Goal: Task Accomplishment & Management: Manage account settings

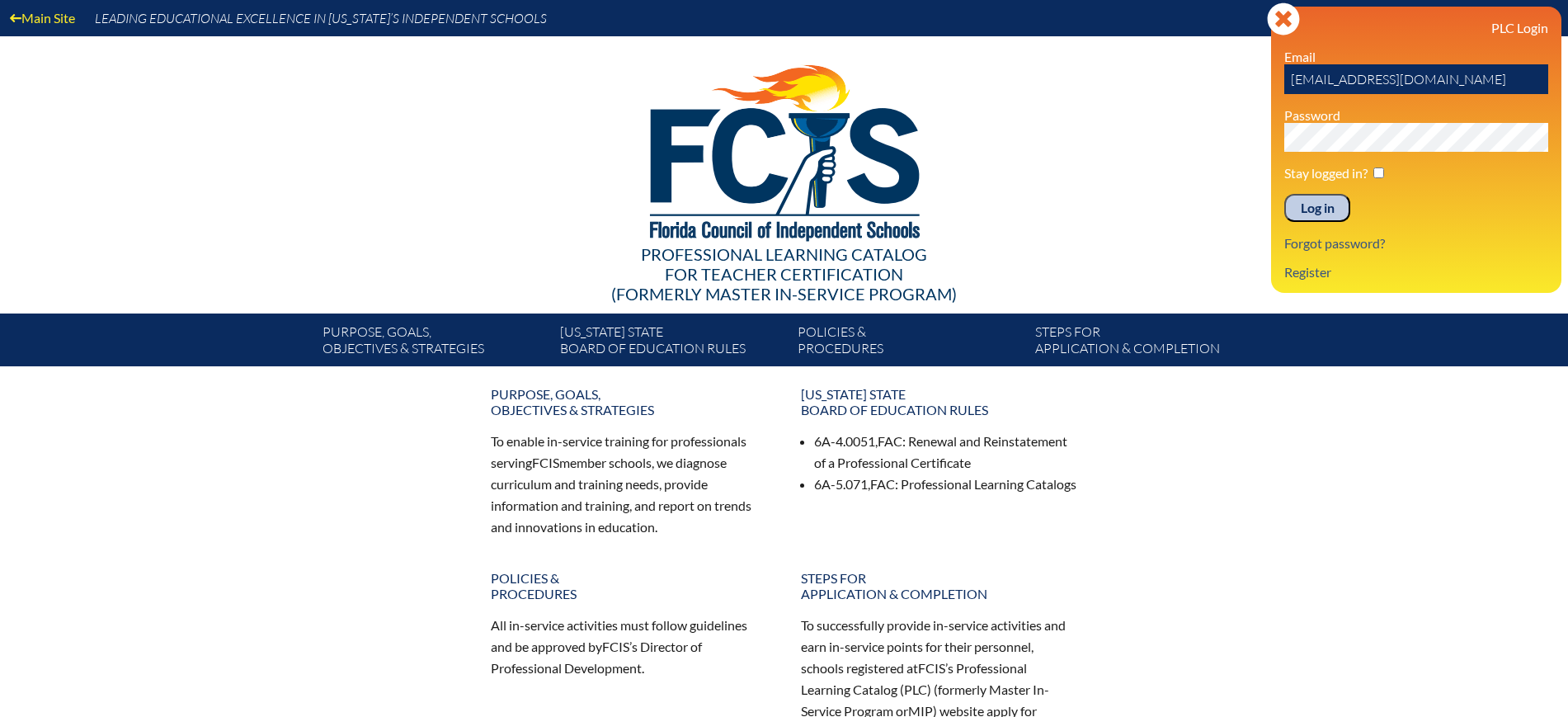
click at [1330, 207] on input "Log in" at bounding box center [1316, 208] width 66 height 28
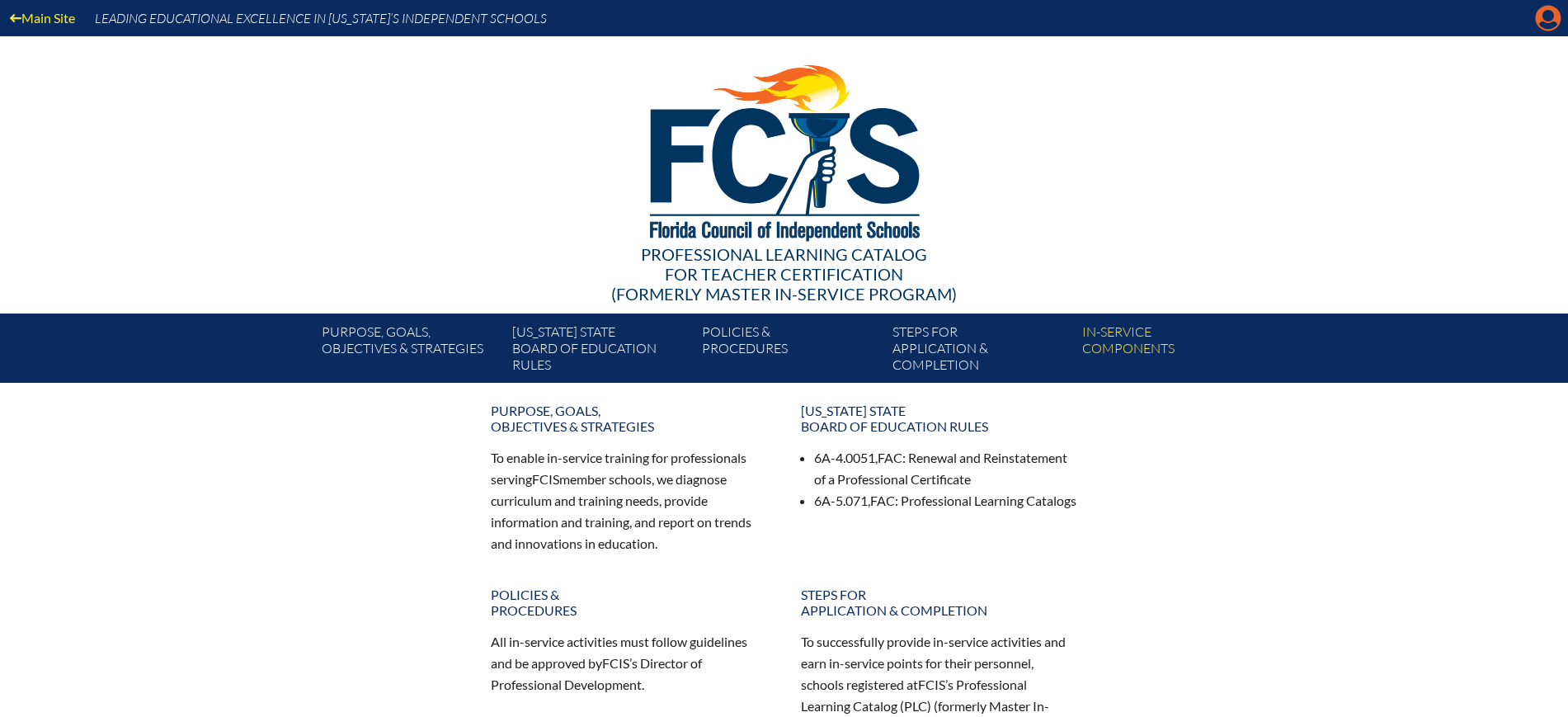
click at [1544, 22] on icon "Manage Account" at bounding box center [1547, 18] width 26 height 26
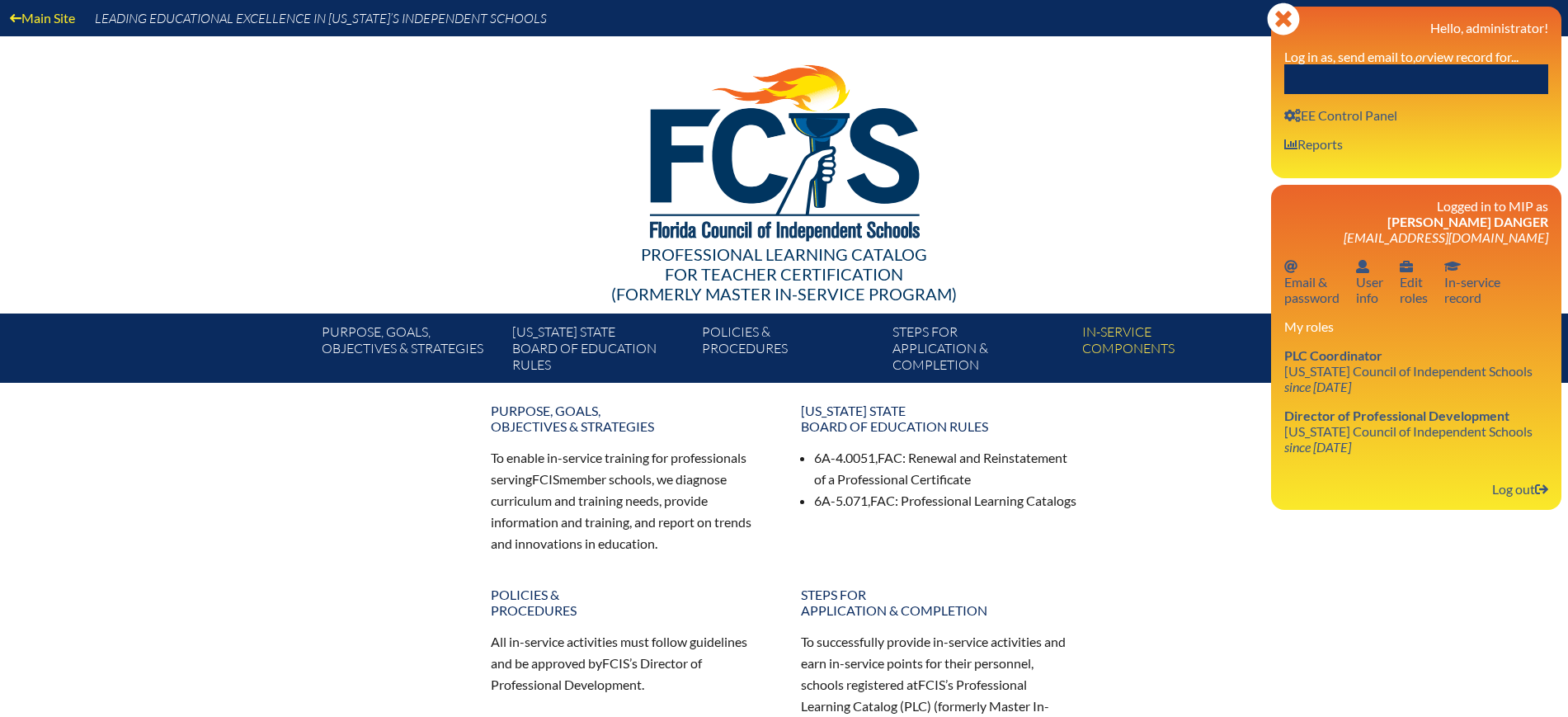
click at [1448, 76] on input "text" at bounding box center [1416, 79] width 264 height 29
paste input "[EMAIL_ADDRESS][DOMAIN_NAME]"
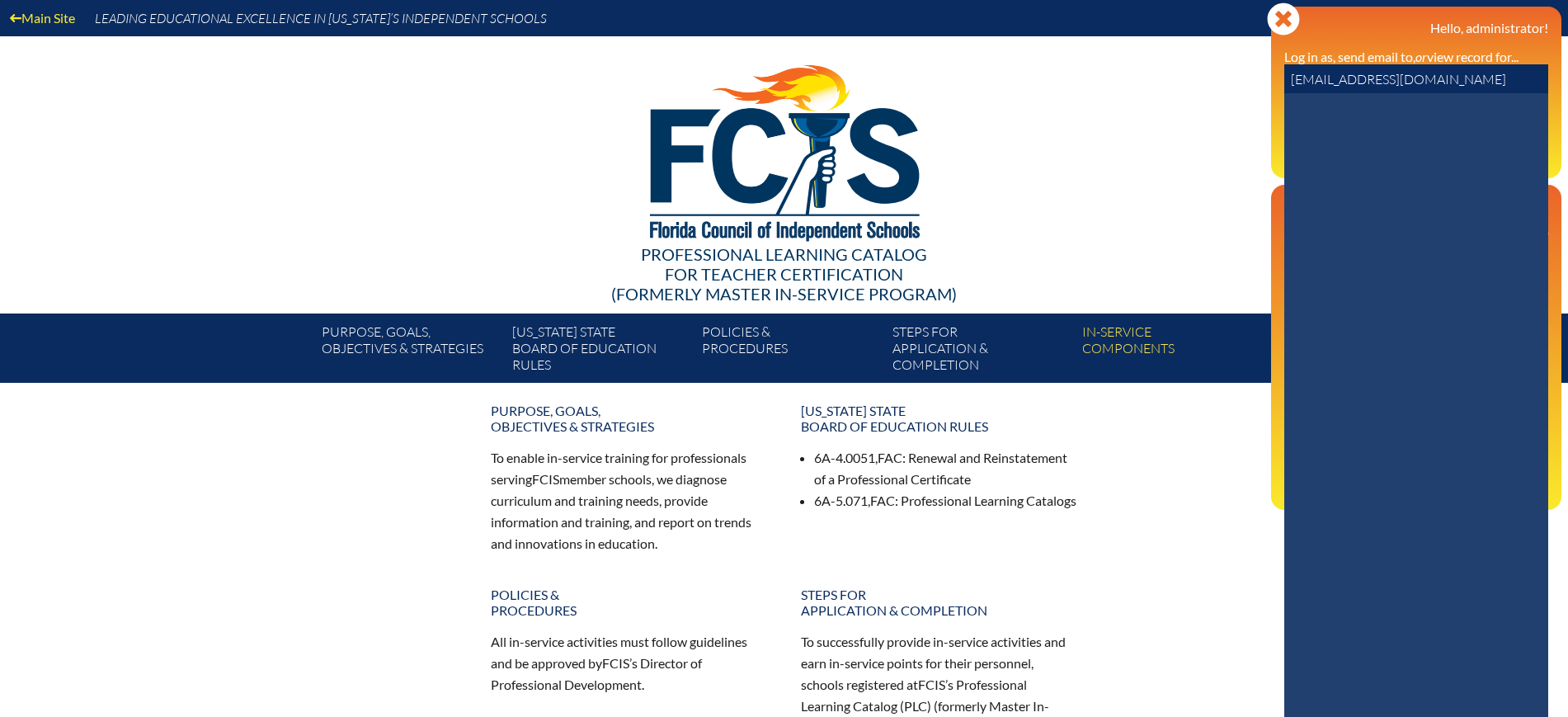
type input "[EMAIL_ADDRESS][DOMAIN_NAME]"
click at [1189, 82] on div at bounding box center [784, 150] width 950 height 227
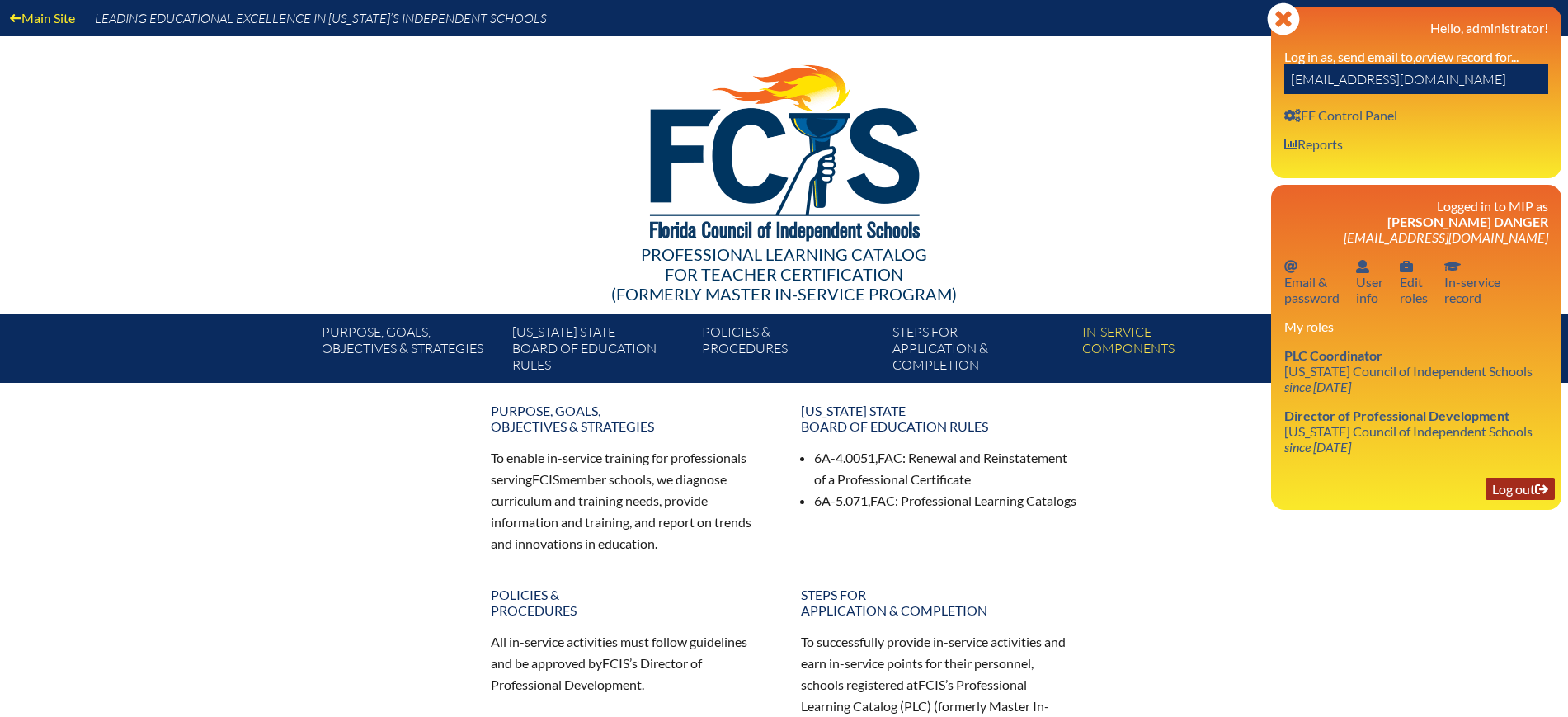
click at [1514, 491] on link "Log out Log out" at bounding box center [1520, 489] width 70 height 23
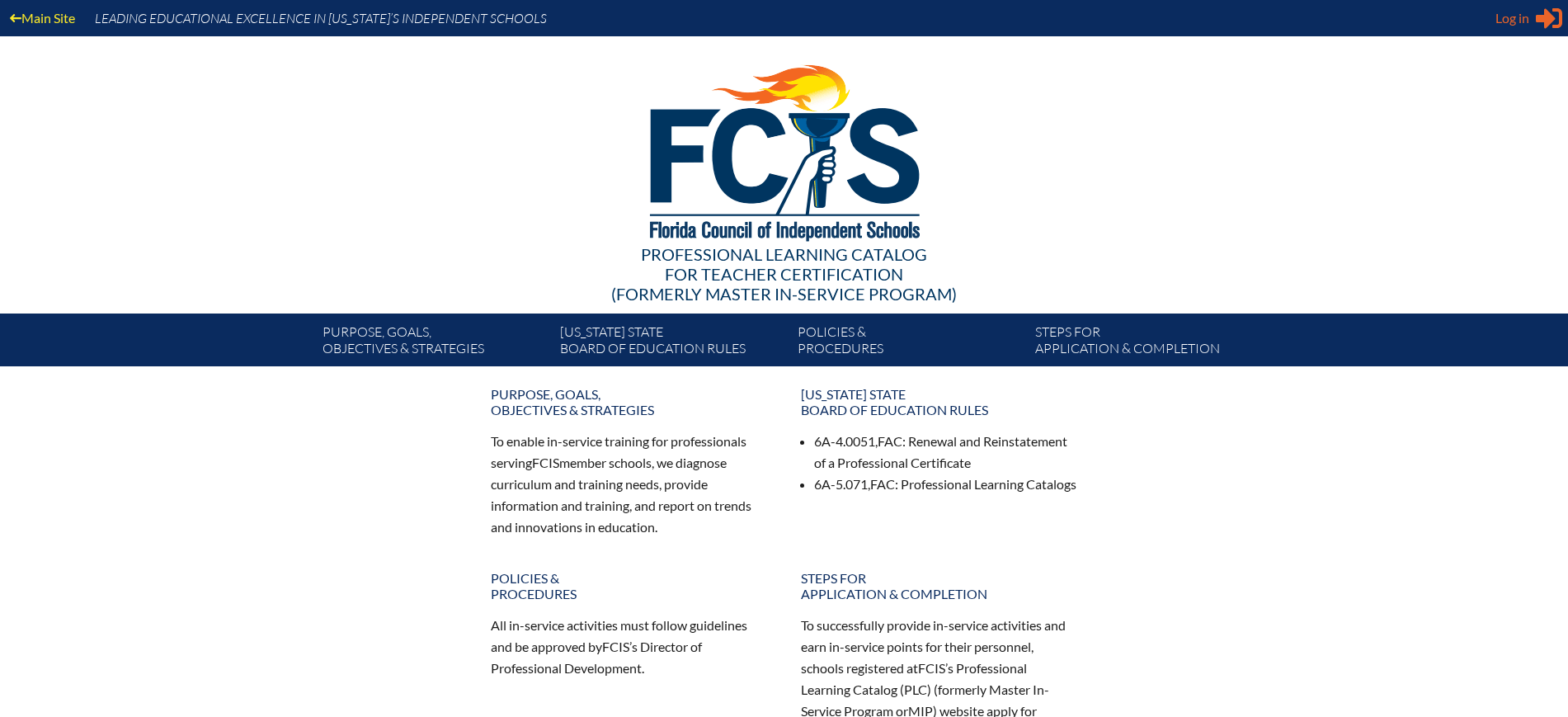
type input "[EMAIL_ADDRESS][DOMAIN_NAME]"
drag, startPoint x: 1508, startPoint y: 13, endPoint x: 1466, endPoint y: 39, distance: 49.4
click at [1508, 13] on span "Log in" at bounding box center [1512, 18] width 34 height 20
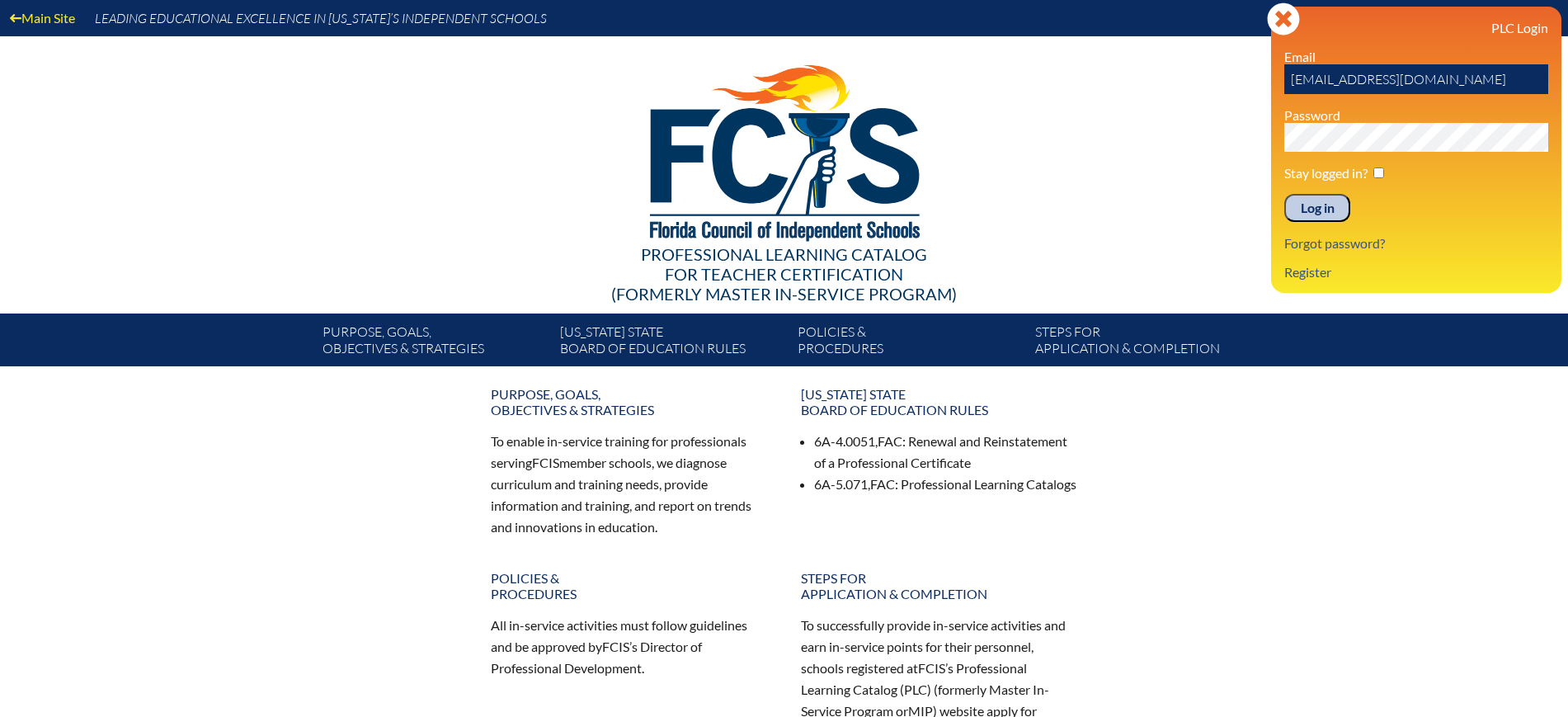
drag, startPoint x: 1309, startPoint y: 264, endPoint x: 1328, endPoint y: 254, distance: 21.5
click at [1309, 264] on link "Register" at bounding box center [1307, 271] width 60 height 23
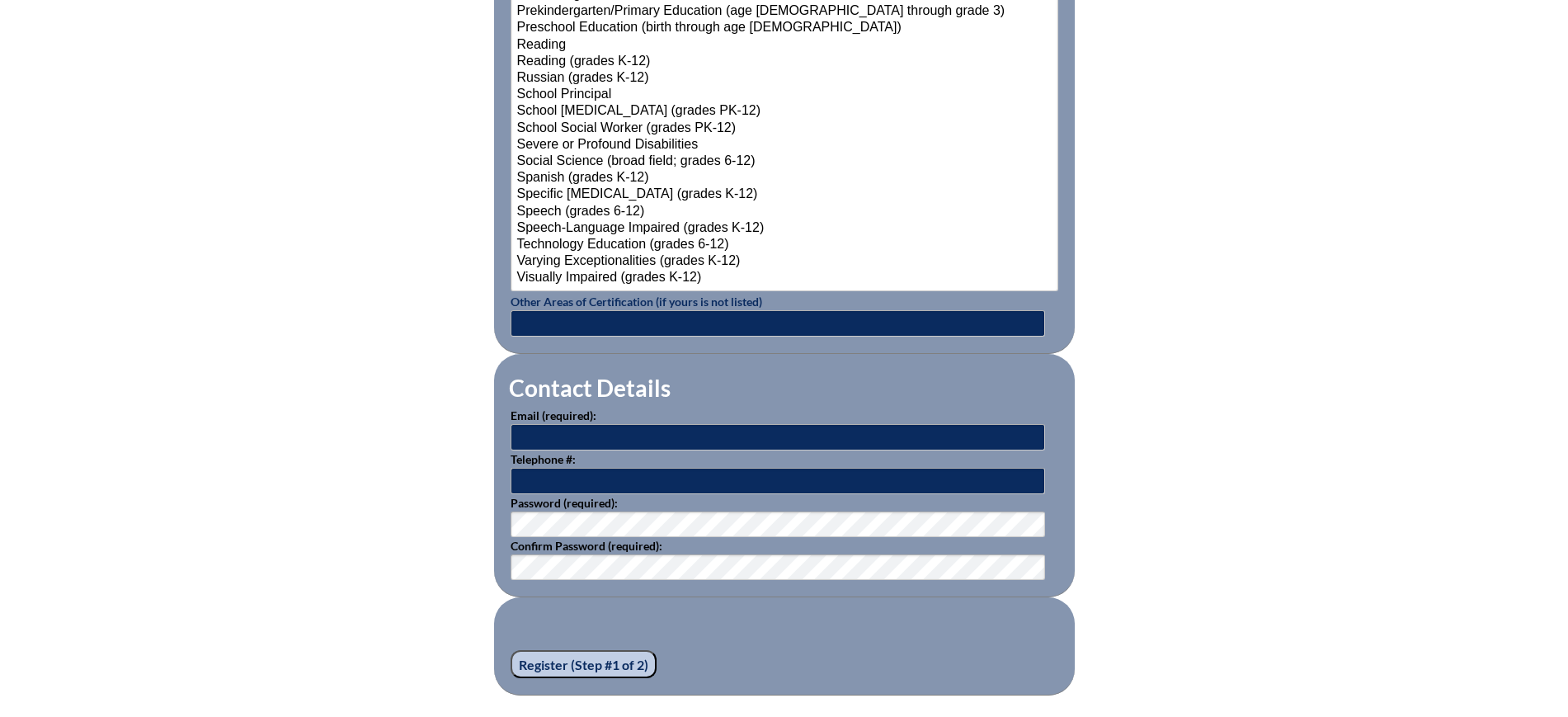
scroll to position [2063, 0]
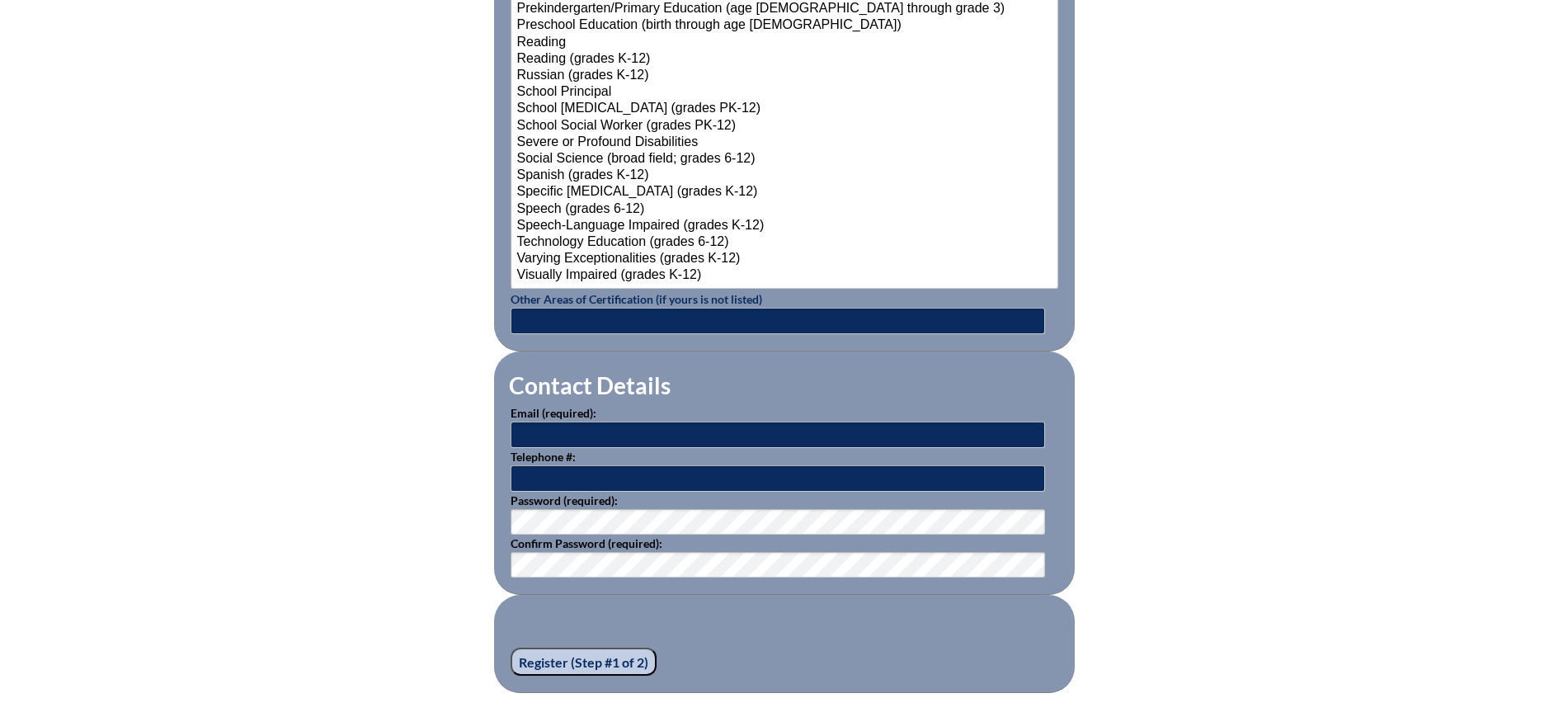
type input "[EMAIL_ADDRESS][DOMAIN_NAME]"
drag, startPoint x: 617, startPoint y: 424, endPoint x: 467, endPoint y: 425, distance: 150.0
paste input "akellogg@stjohnseagle"
type input "[EMAIL_ADDRESS][DOMAIN_NAME]"
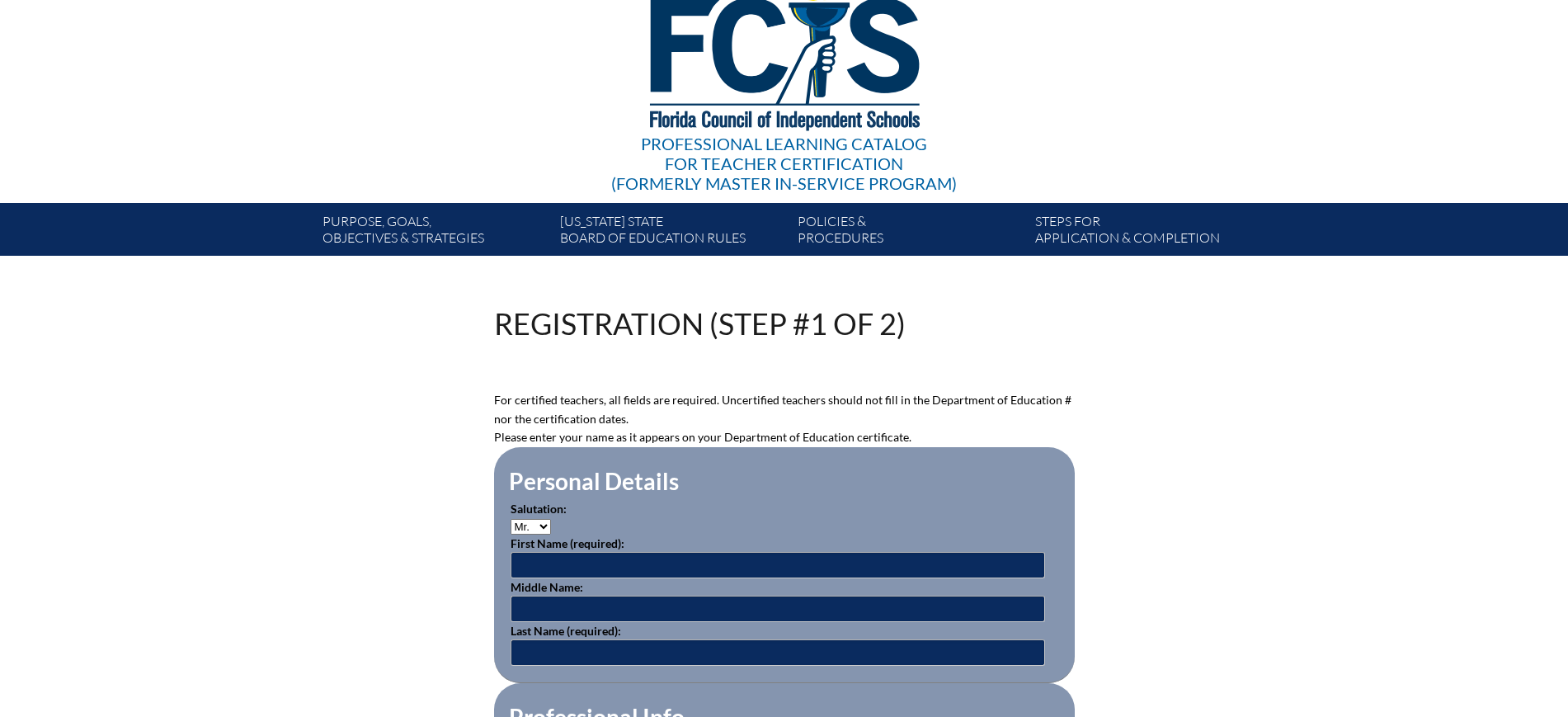
scroll to position [412, 0]
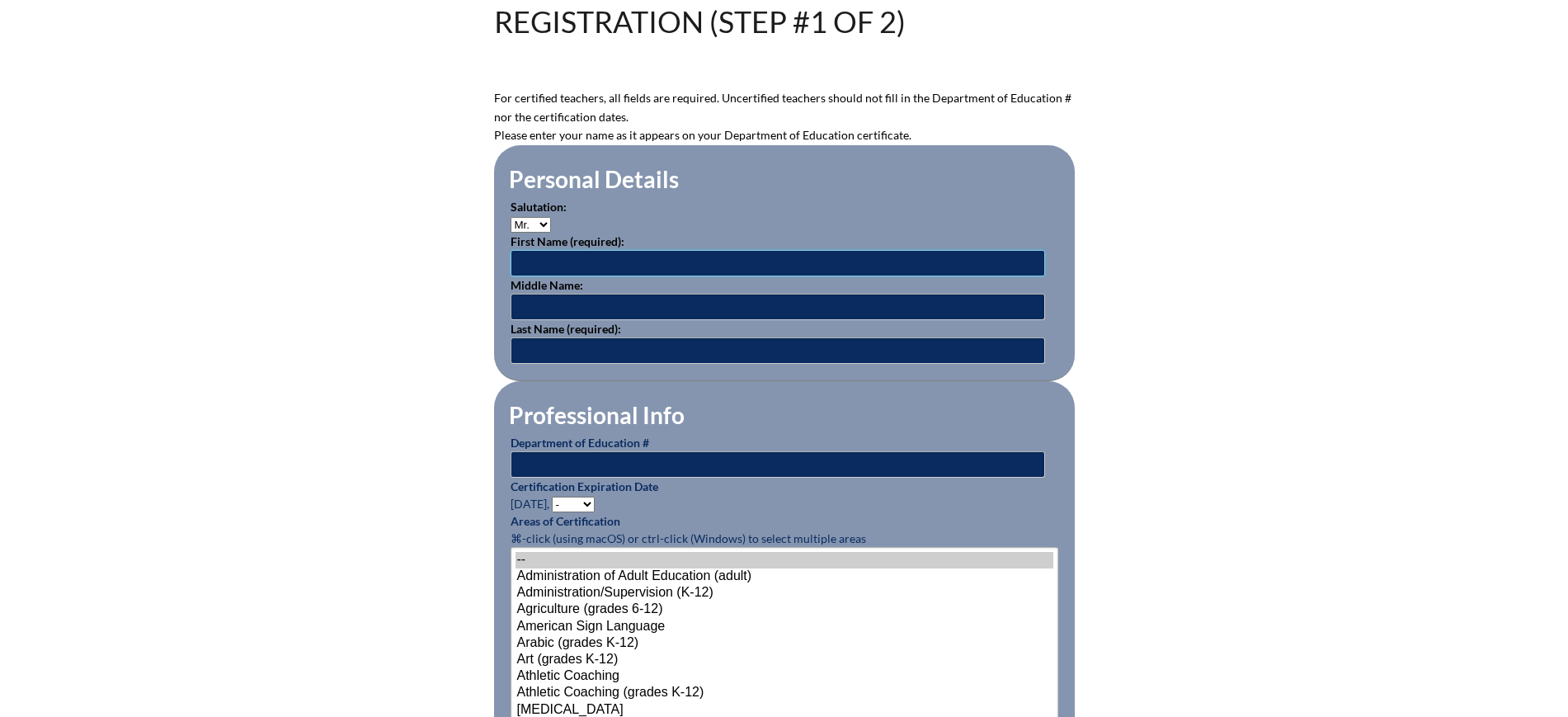
click at [572, 262] on input "text" at bounding box center [778, 263] width 535 height 26
paste input "April Kellogg"
drag, startPoint x: 614, startPoint y: 258, endPoint x: 548, endPoint y: 264, distance: 66.3
click at [548, 264] on input "April Kellogg" at bounding box center [778, 263] width 535 height 26
type input "April"
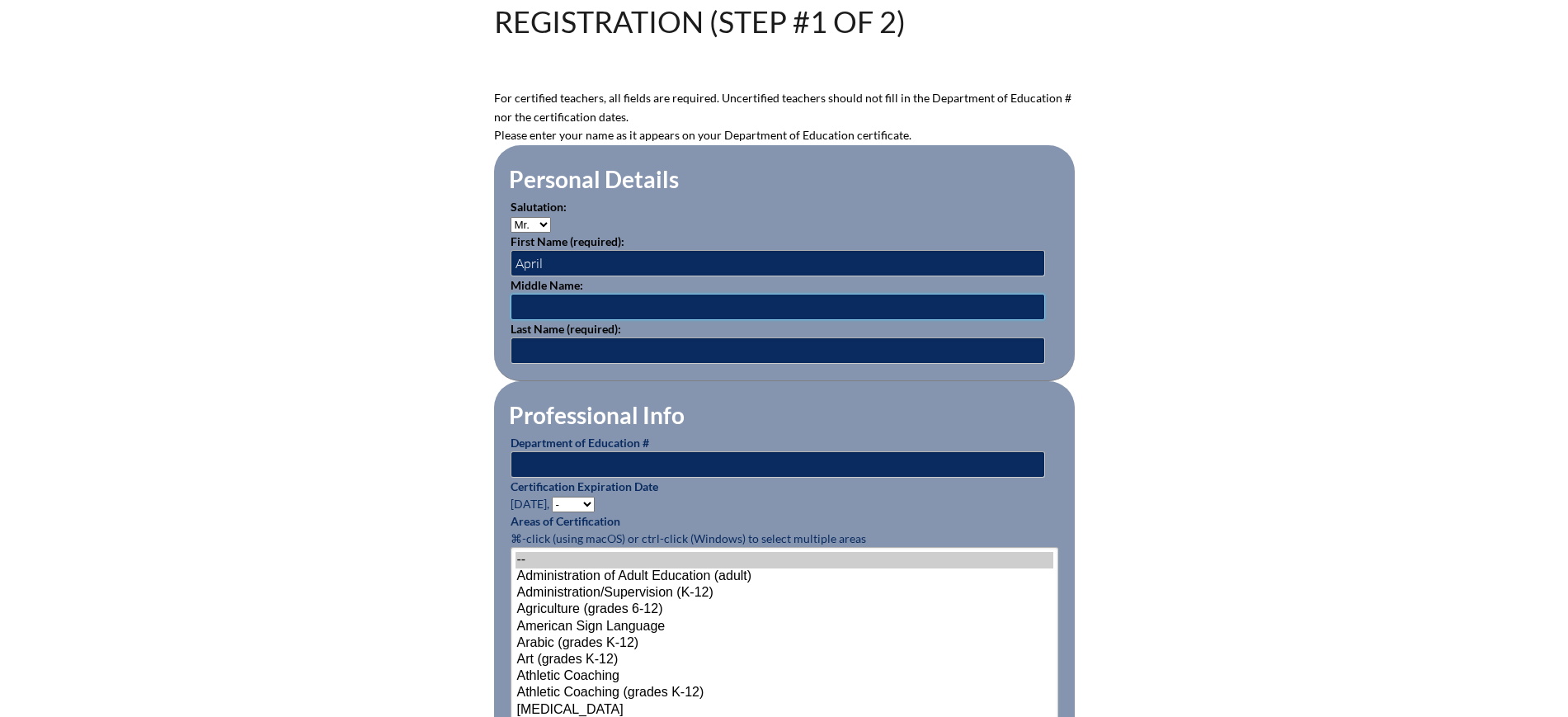
paste input "Kellogg"
type input "K"
paste input "Kellogg"
type input "Kellogg"
click at [542, 220] on select "Mr. Mrs. Ms. Dr. Rev." at bounding box center [530, 225] width 40 height 16
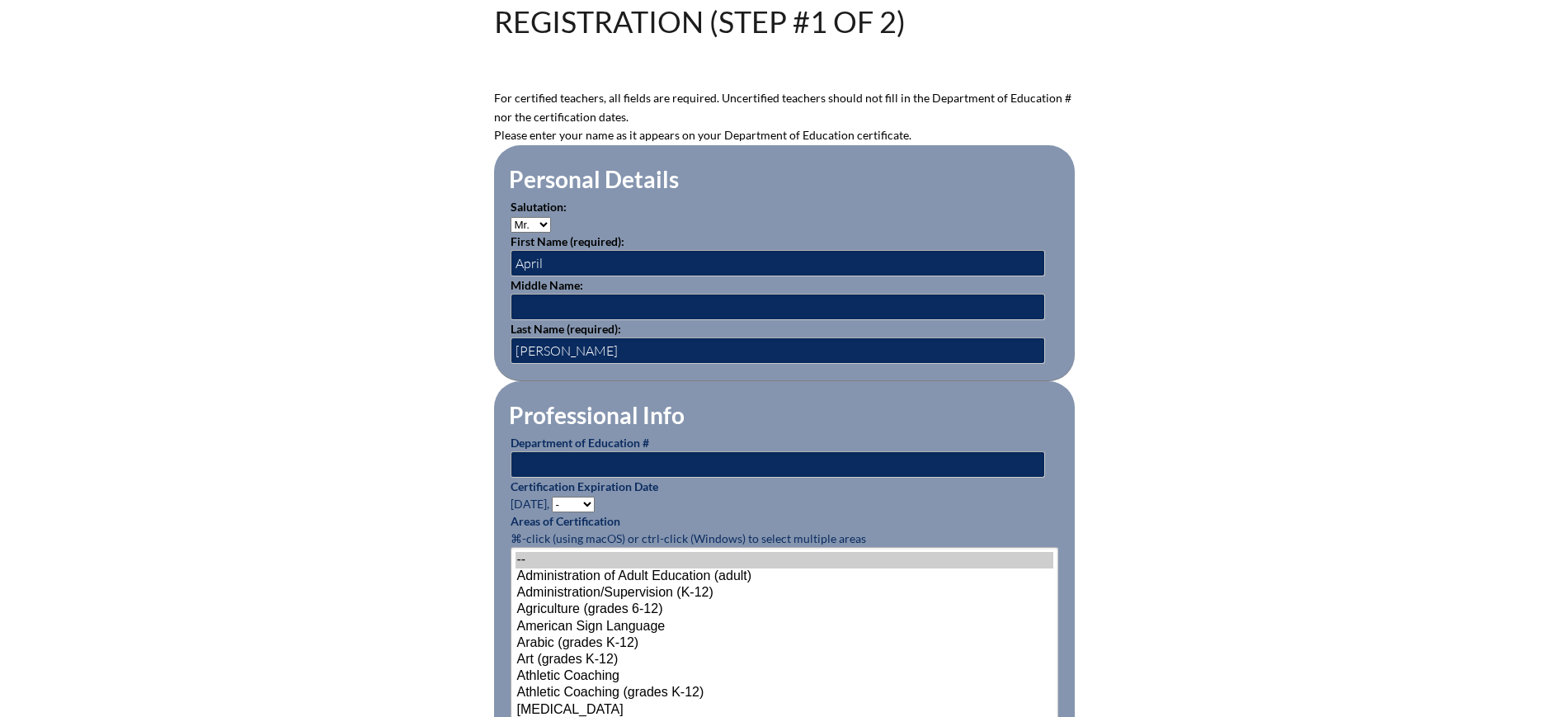
select select "Ms."
click at [510, 217] on select "Mr. Mrs. Ms. Dr. Rev." at bounding box center [530, 225] width 40 height 16
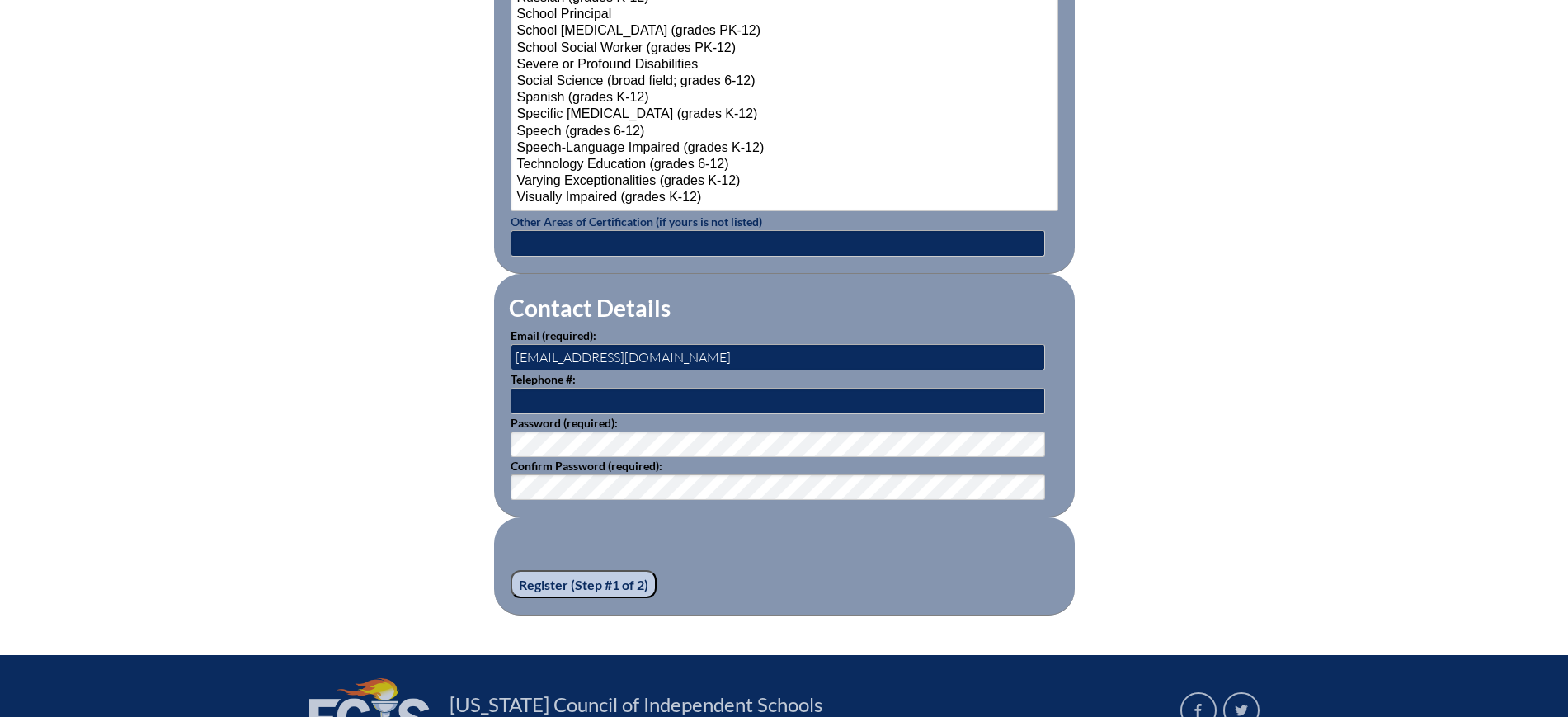
scroll to position [2310, 0]
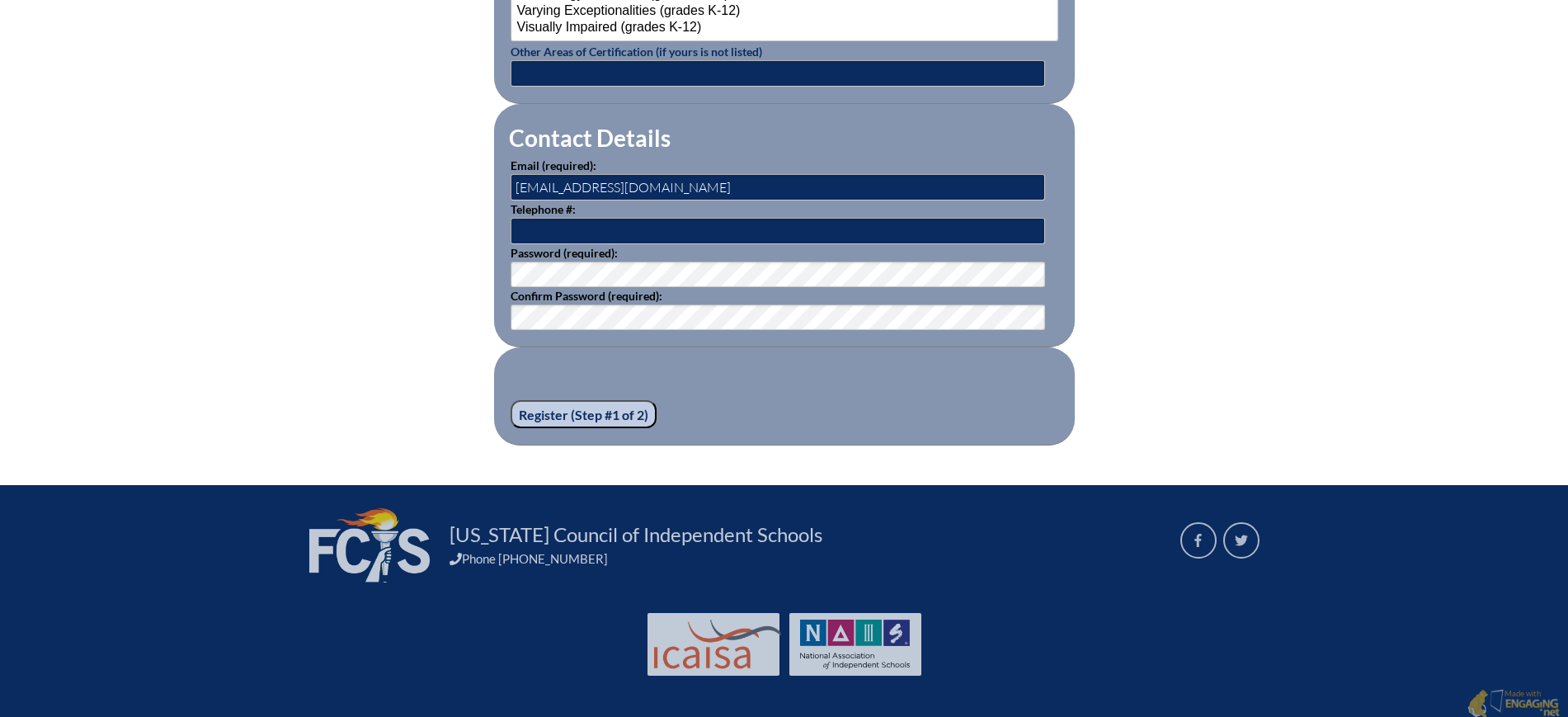
drag, startPoint x: 469, startPoint y: 304, endPoint x: 467, endPoint y: 280, distance: 24.1
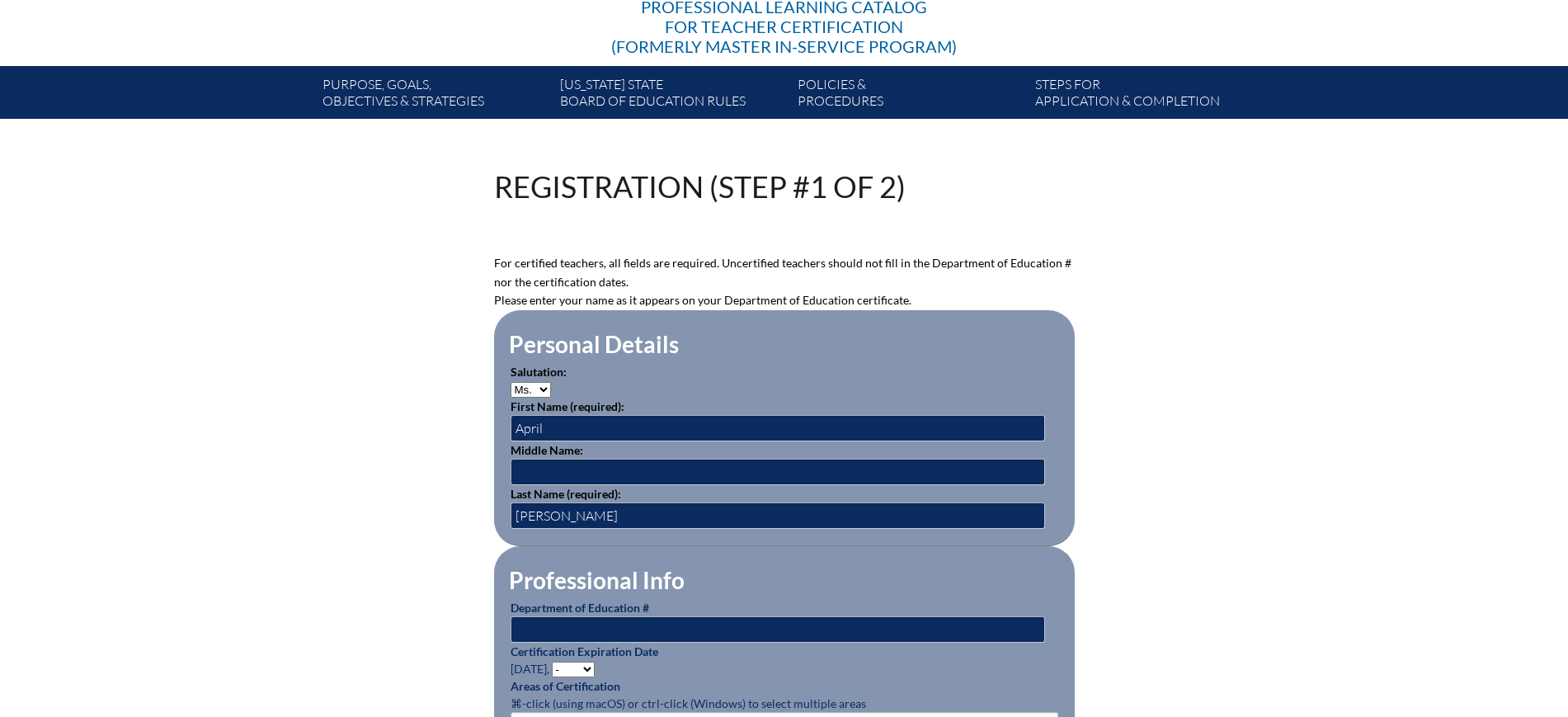
scroll to position [557, 0]
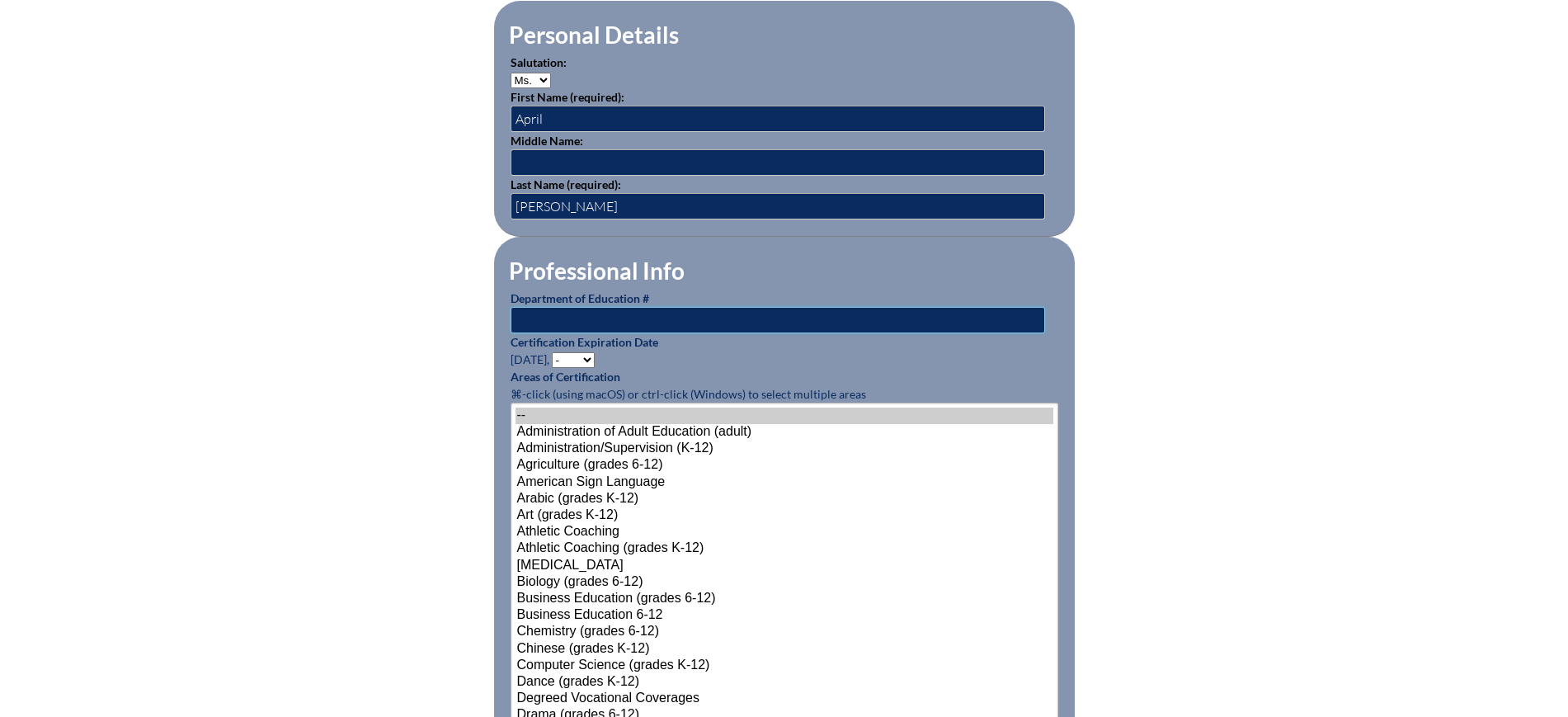
click at [559, 314] on input "text" at bounding box center [778, 319] width 535 height 26
paste input "1315752"
type input "1315752"
click at [570, 356] on select "- 2031 2030 2029 2028 2027 2026 2025 2024 2023 2022 2021 2020 2019 2018 2017 20…" at bounding box center [573, 360] width 43 height 16
select select "2027"
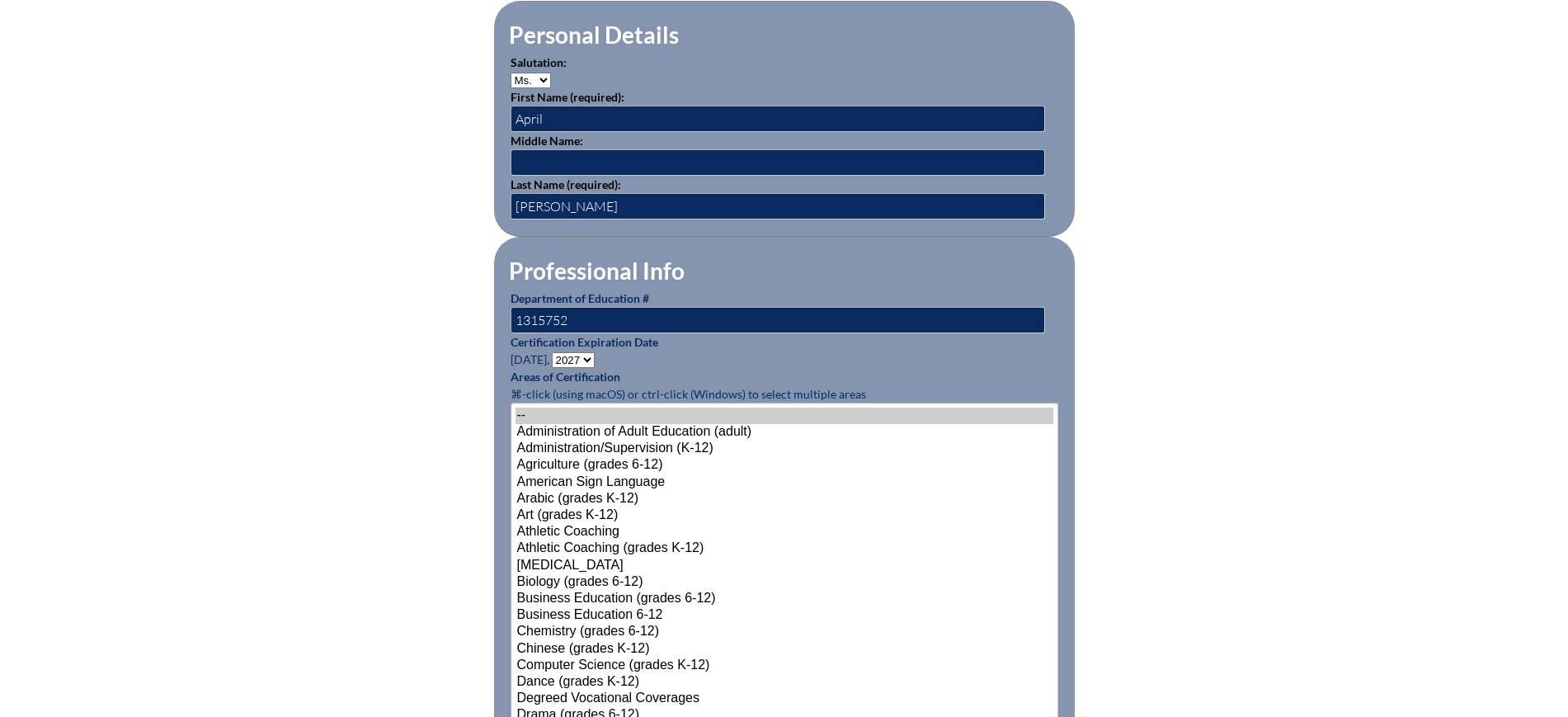
click at [554, 353] on select "- 2031 2030 2029 2028 2027 2026 2025 2024 2023 2022 2021 2020 2019 2018 2017 20…" at bounding box center [573, 360] width 43 height 16
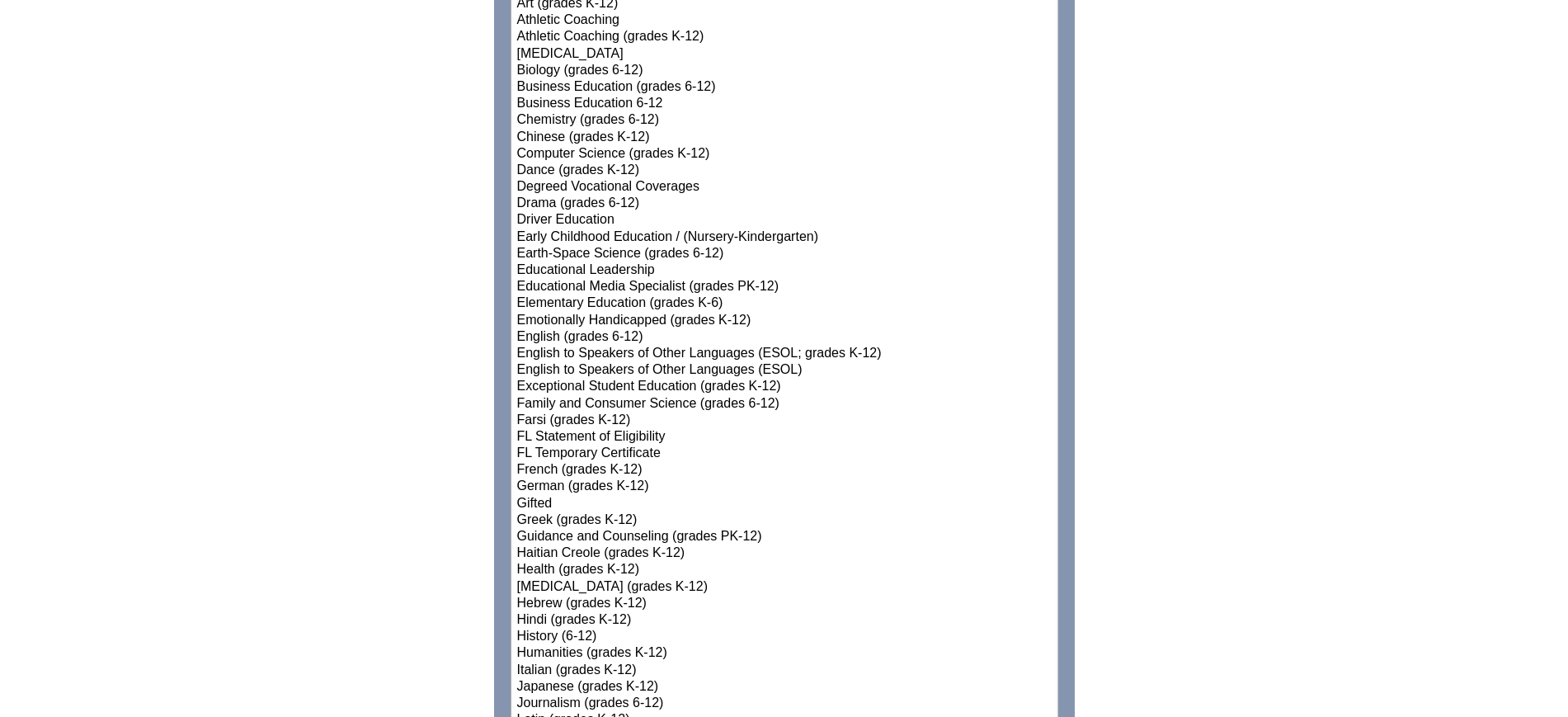
scroll to position [1073, 0]
click at [553, 374] on option "Exceptional Student Education (grades K-12)" at bounding box center [784, 382] width 538 height 17
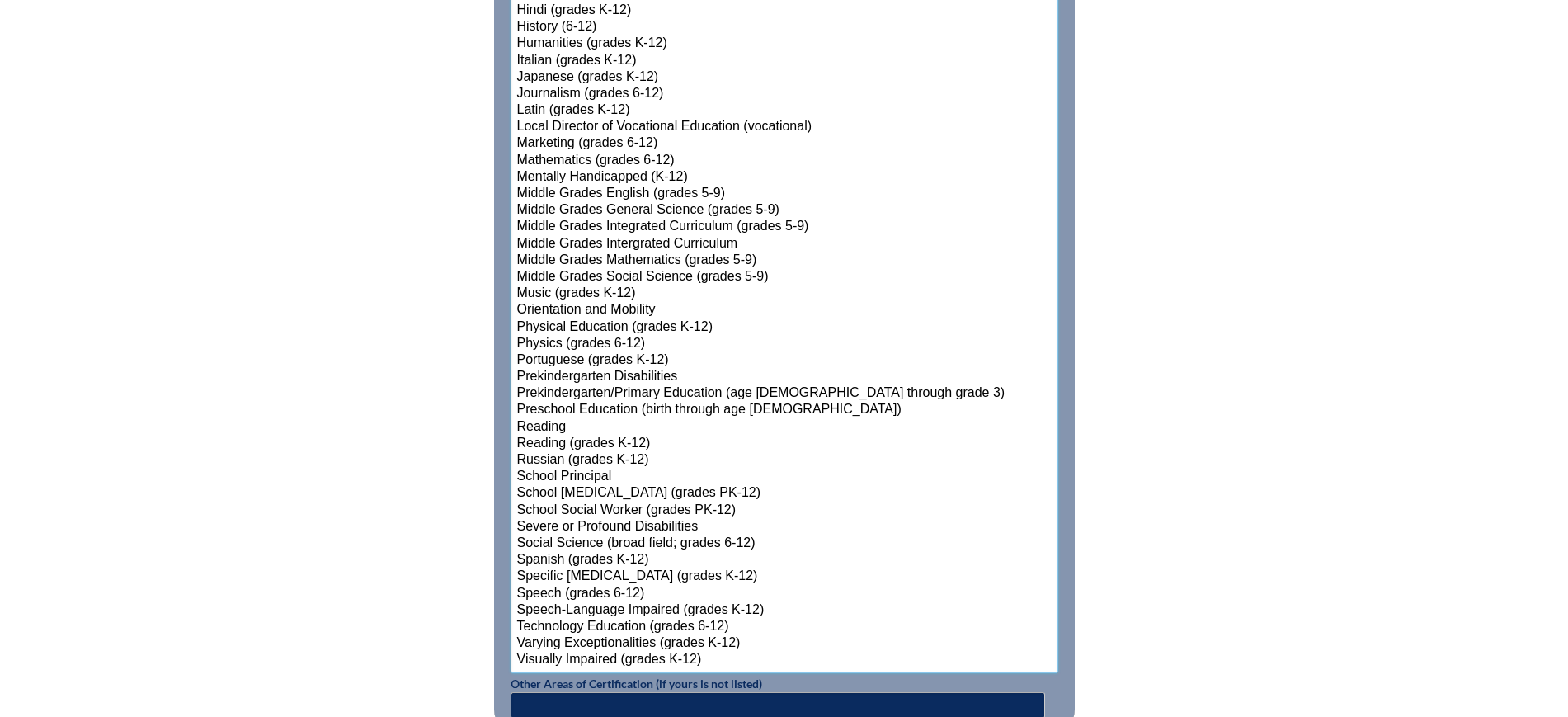
scroll to position [1692, 0]
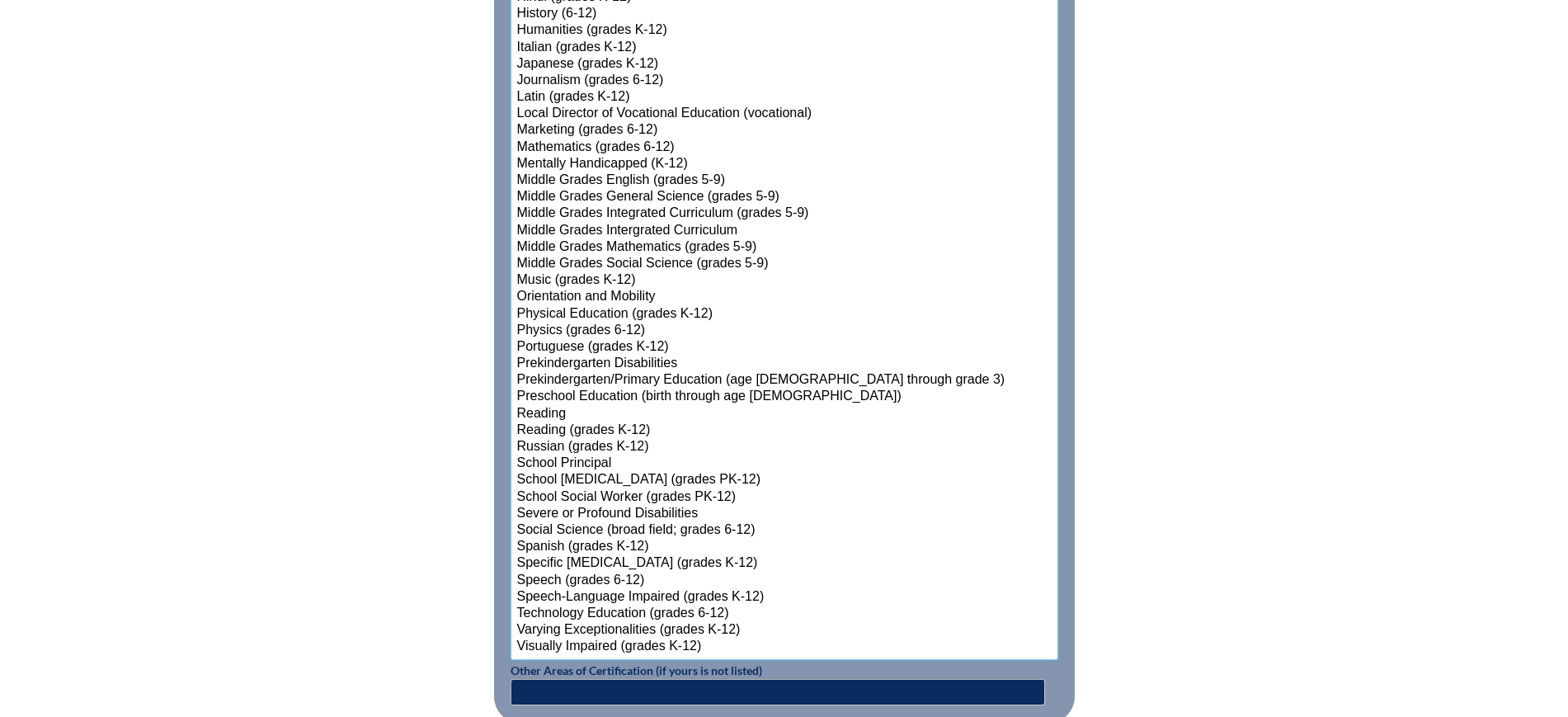
select select"]"] "15174"
click at [543, 374] on option "Prekindergarten/Primary Education (age 3 through grade 3)" at bounding box center [784, 380] width 538 height 17
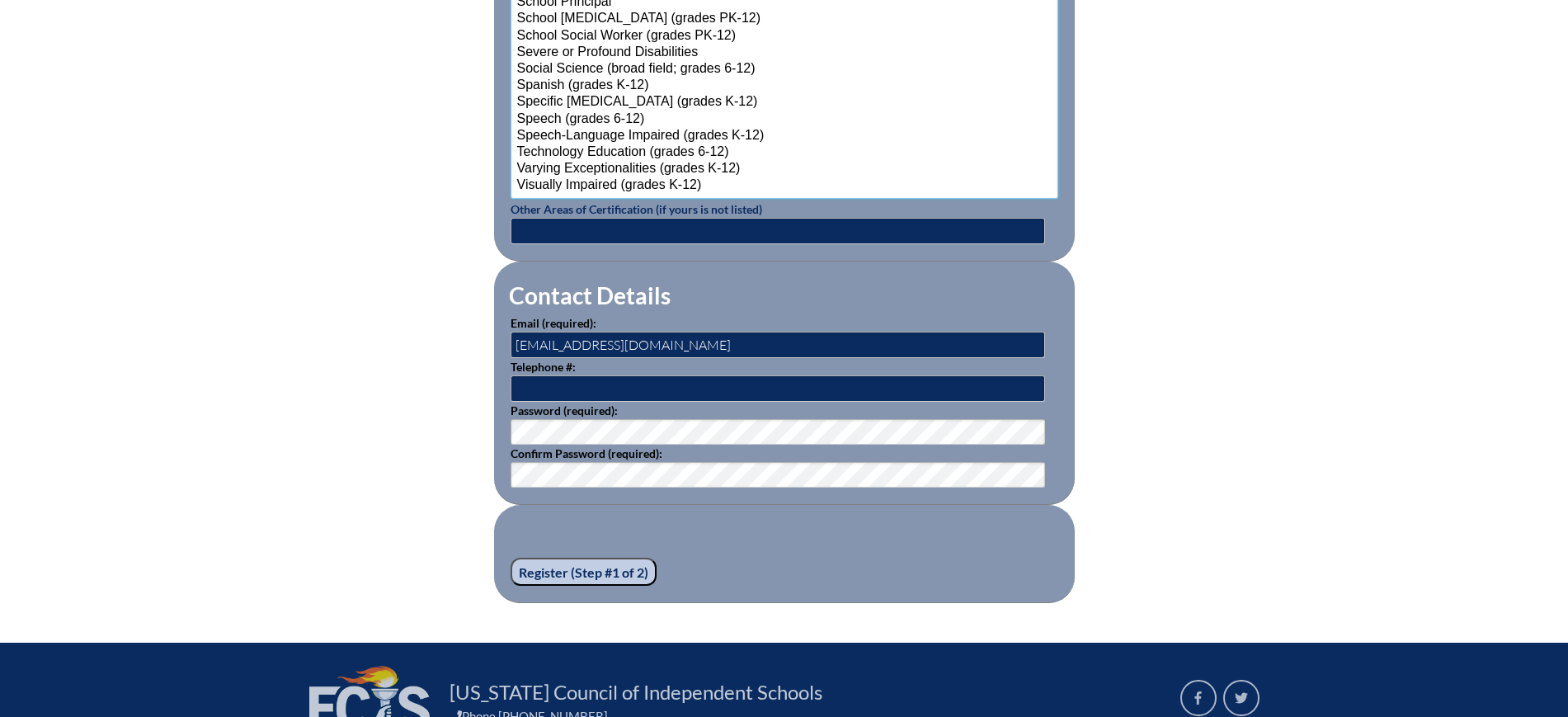
scroll to position [2207, 0]
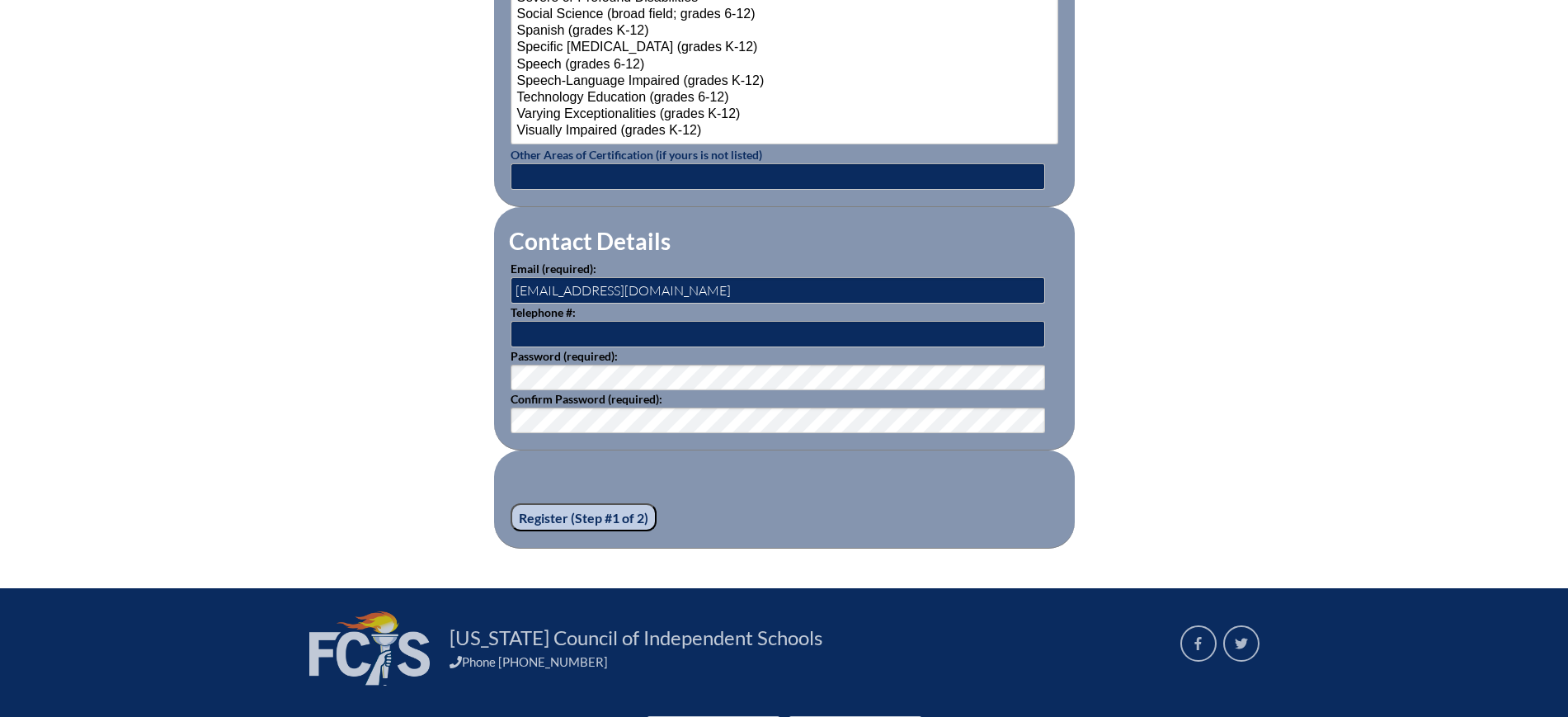
click at [572, 512] on input "Register (Step #1 of 2)" at bounding box center [583, 517] width 146 height 28
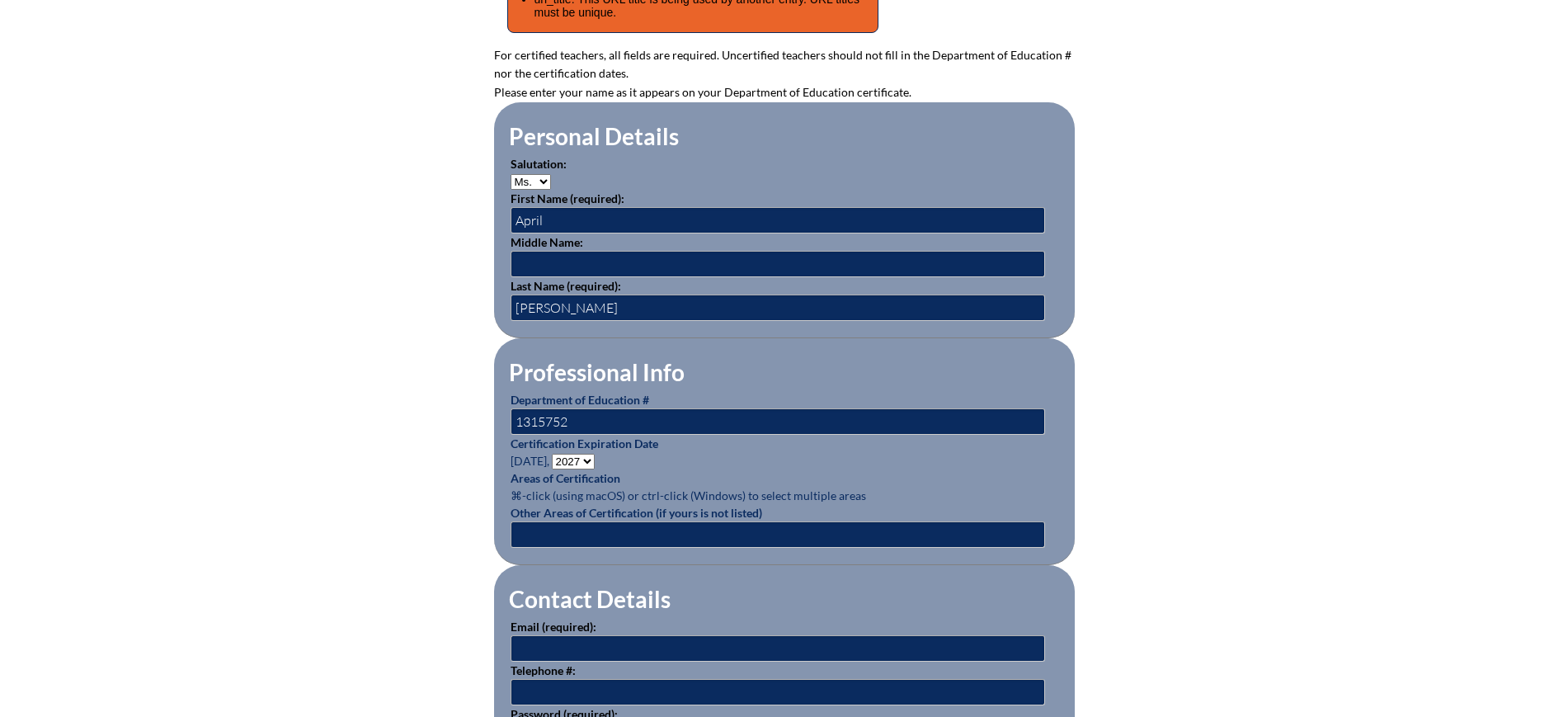
scroll to position [825, 0]
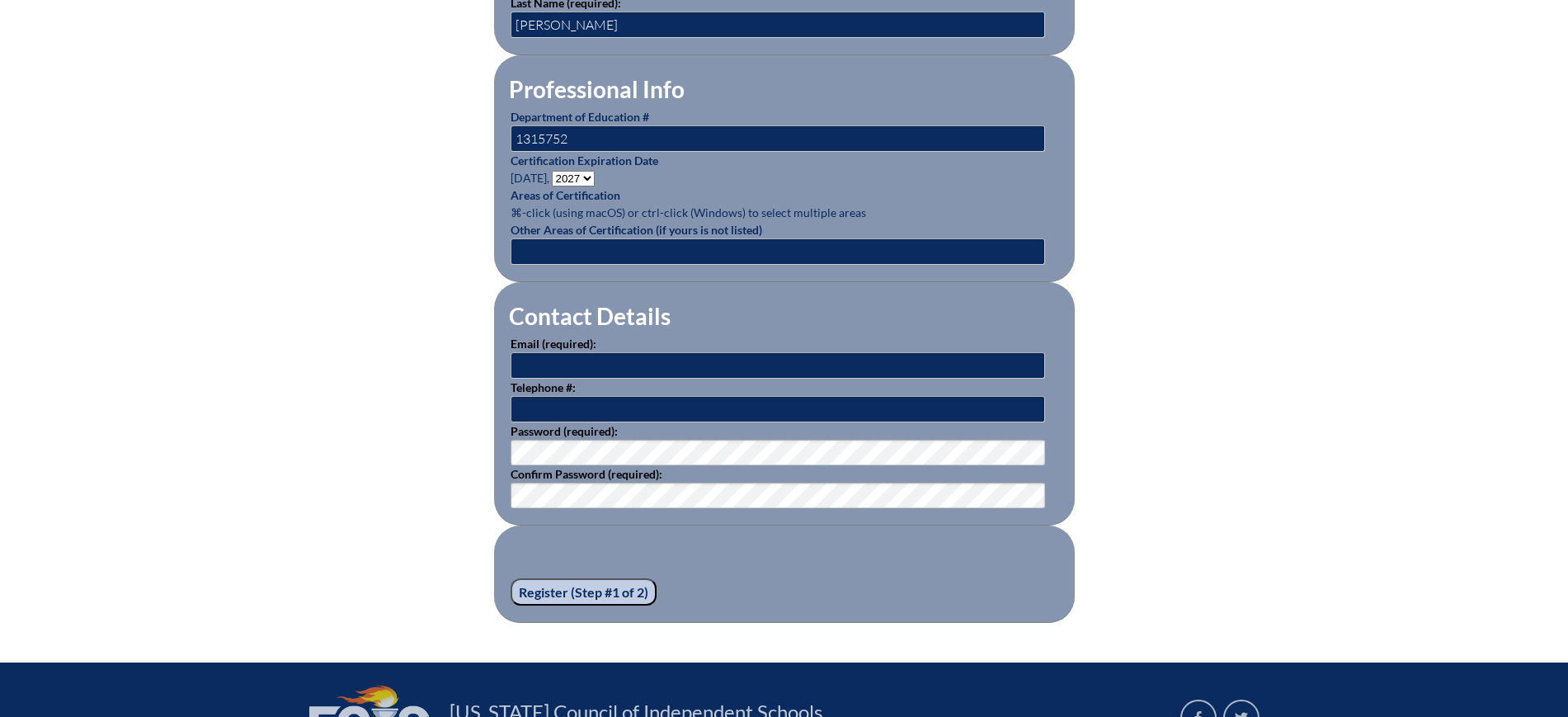
type input "[EMAIL_ADDRESS][DOMAIN_NAME]"
drag, startPoint x: 625, startPoint y: 358, endPoint x: 458, endPoint y: 351, distance: 167.1
click at [466, 350] on div "Registration (Step #1 of 2) Please see errors below: url_title: This URL title …" at bounding box center [784, 109] width 927 height 1028
paste input "akellogg@stjohnseagle"
type input "akellogg@stjohnseagles.org"
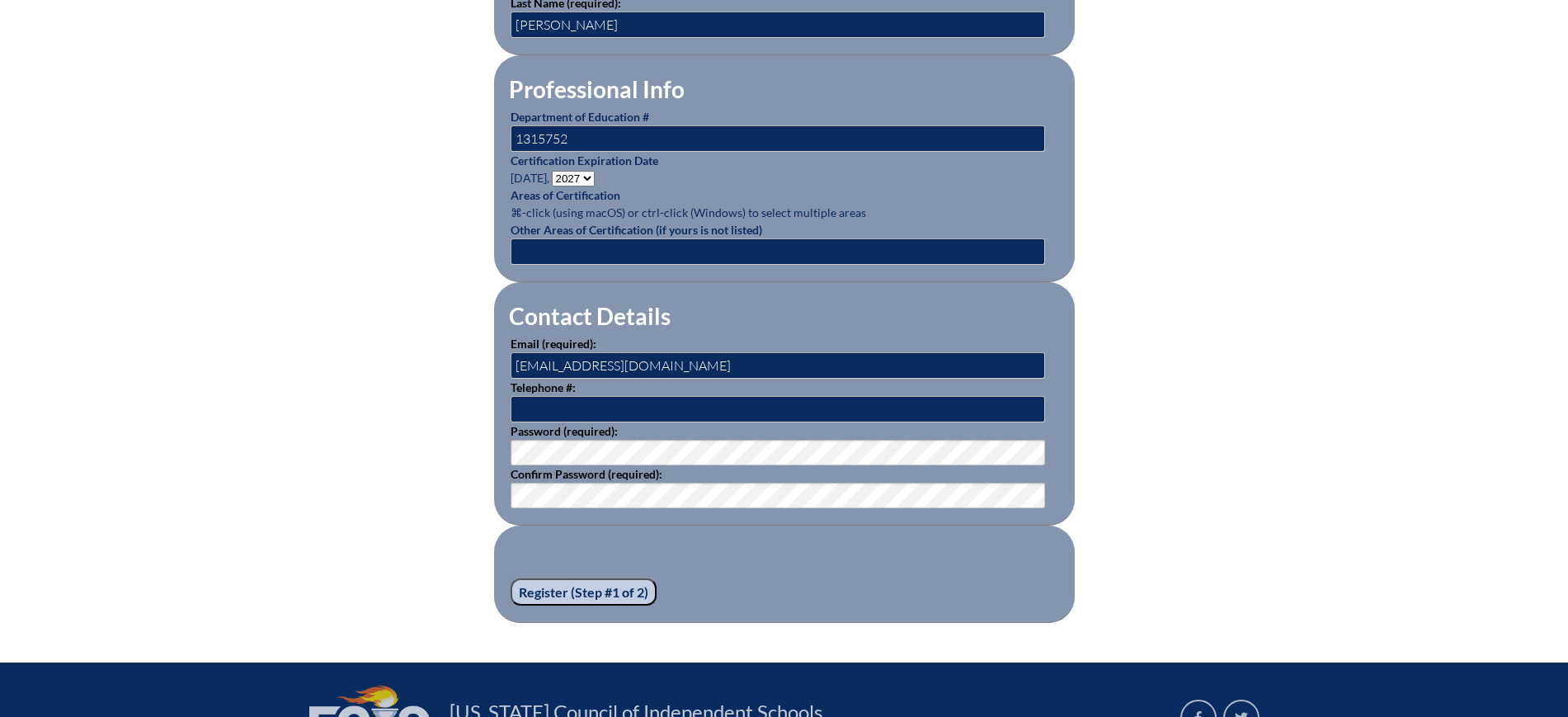
click at [569, 431] on p "Password (required):" at bounding box center [784, 444] width 547 height 43
click at [585, 581] on input "Register (Step #1 of 2)" at bounding box center [583, 592] width 146 height 28
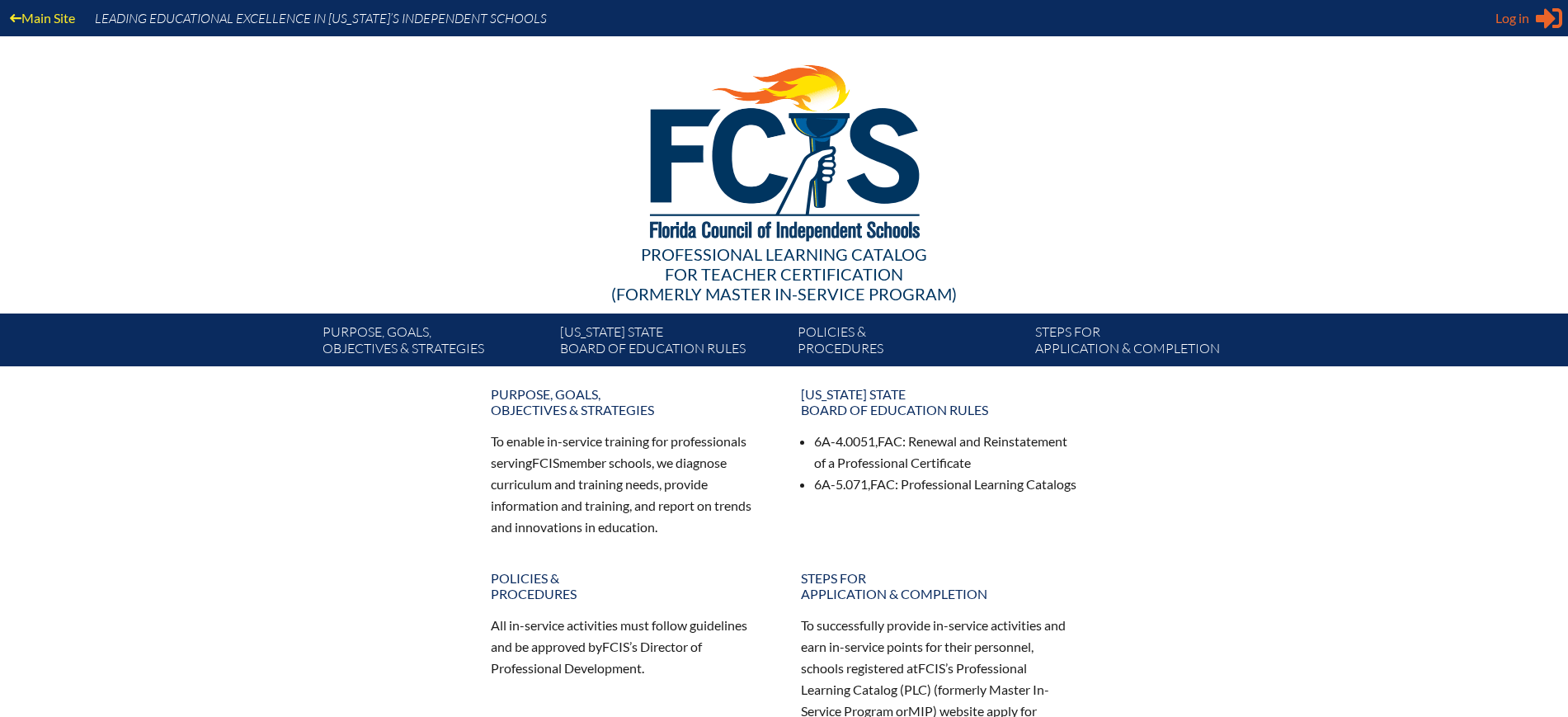
type input "kdanger@fcis.org"
click at [1544, 24] on icon "Sign in or register" at bounding box center [1548, 18] width 26 height 26
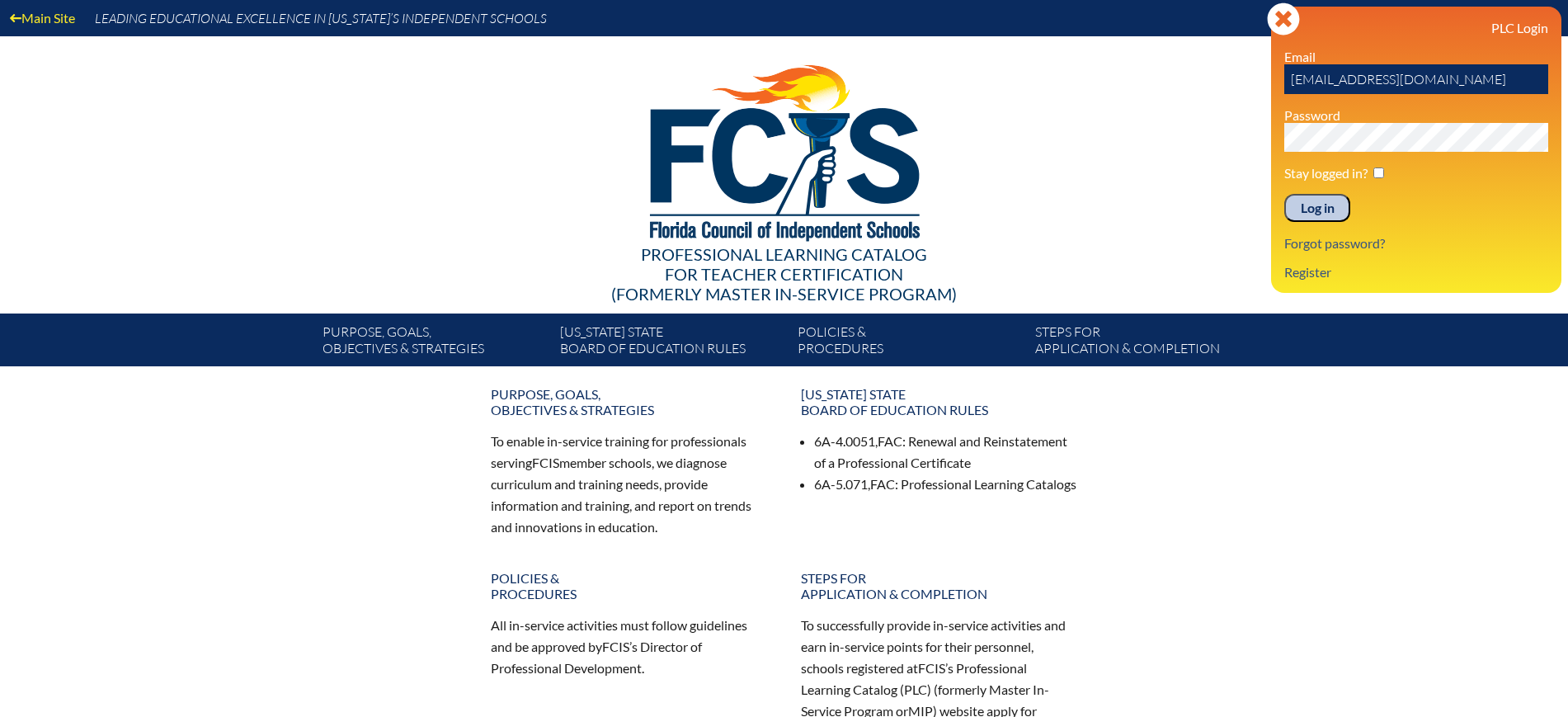
click at [1334, 212] on input "Log in" at bounding box center [1316, 208] width 66 height 28
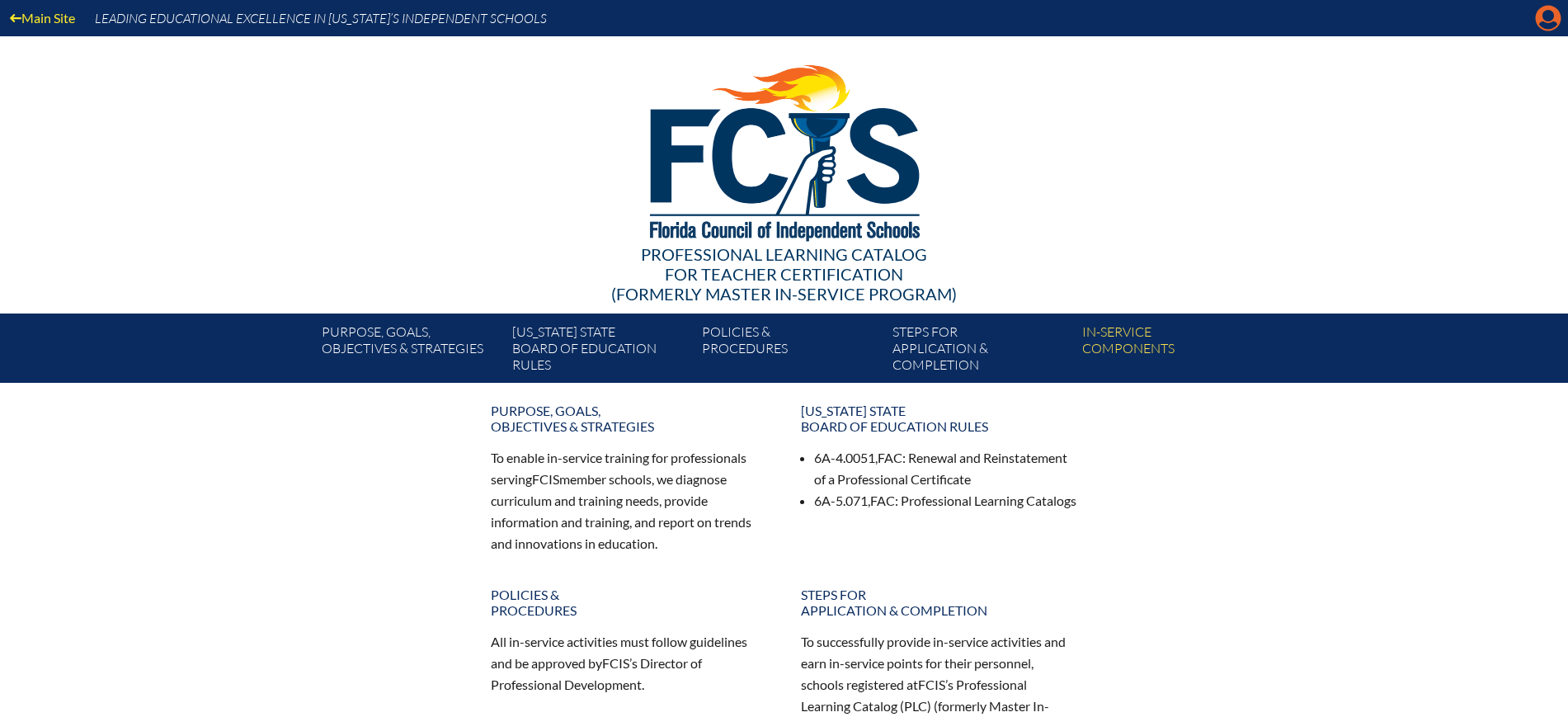
click at [1544, 17] on icon "Manage Account" at bounding box center [1547, 18] width 26 height 26
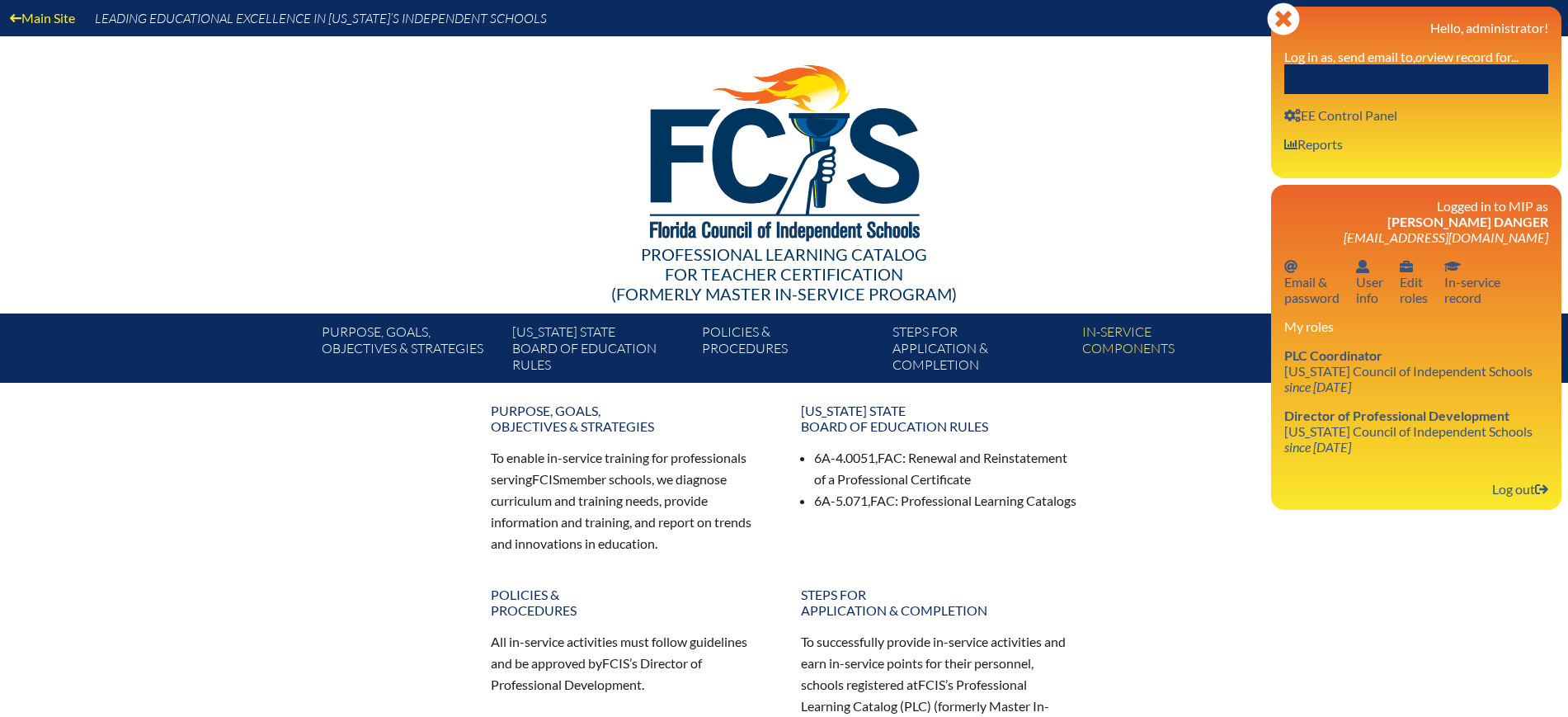
click at [1457, 83] on input "text" at bounding box center [1416, 79] width 264 height 29
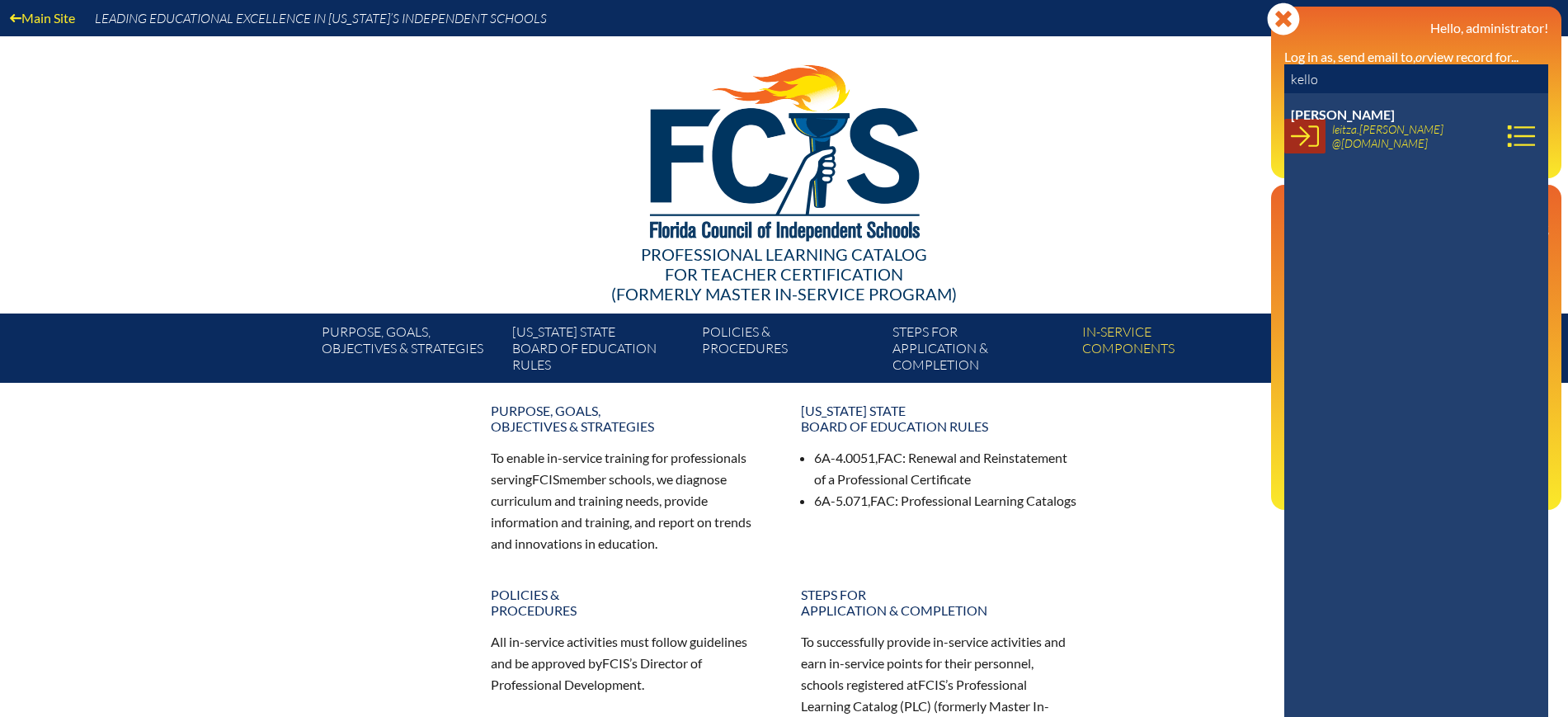
type input "kello"
click at [1314, 134] on icon at bounding box center [1305, 136] width 28 height 28
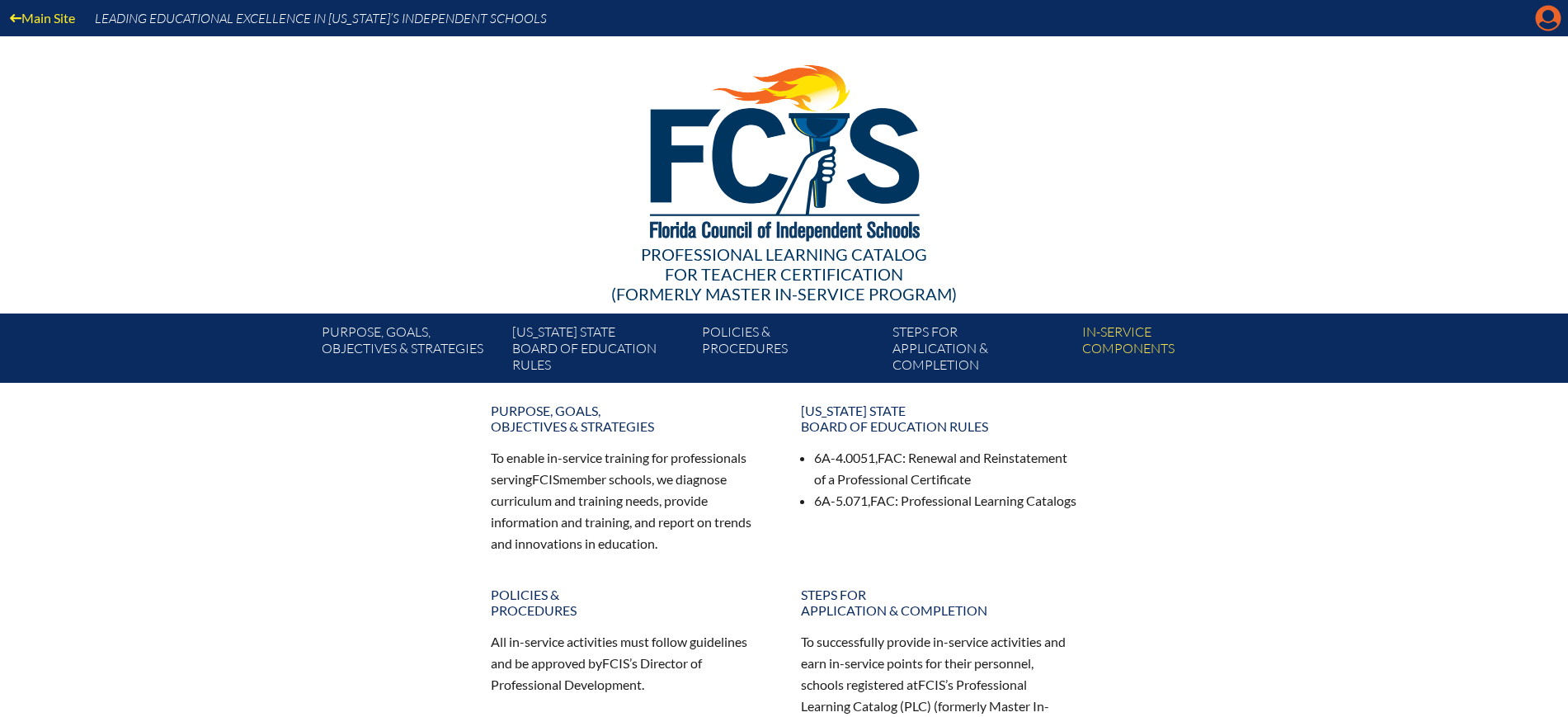
click at [1541, 9] on icon at bounding box center [1548, 19] width 25 height 25
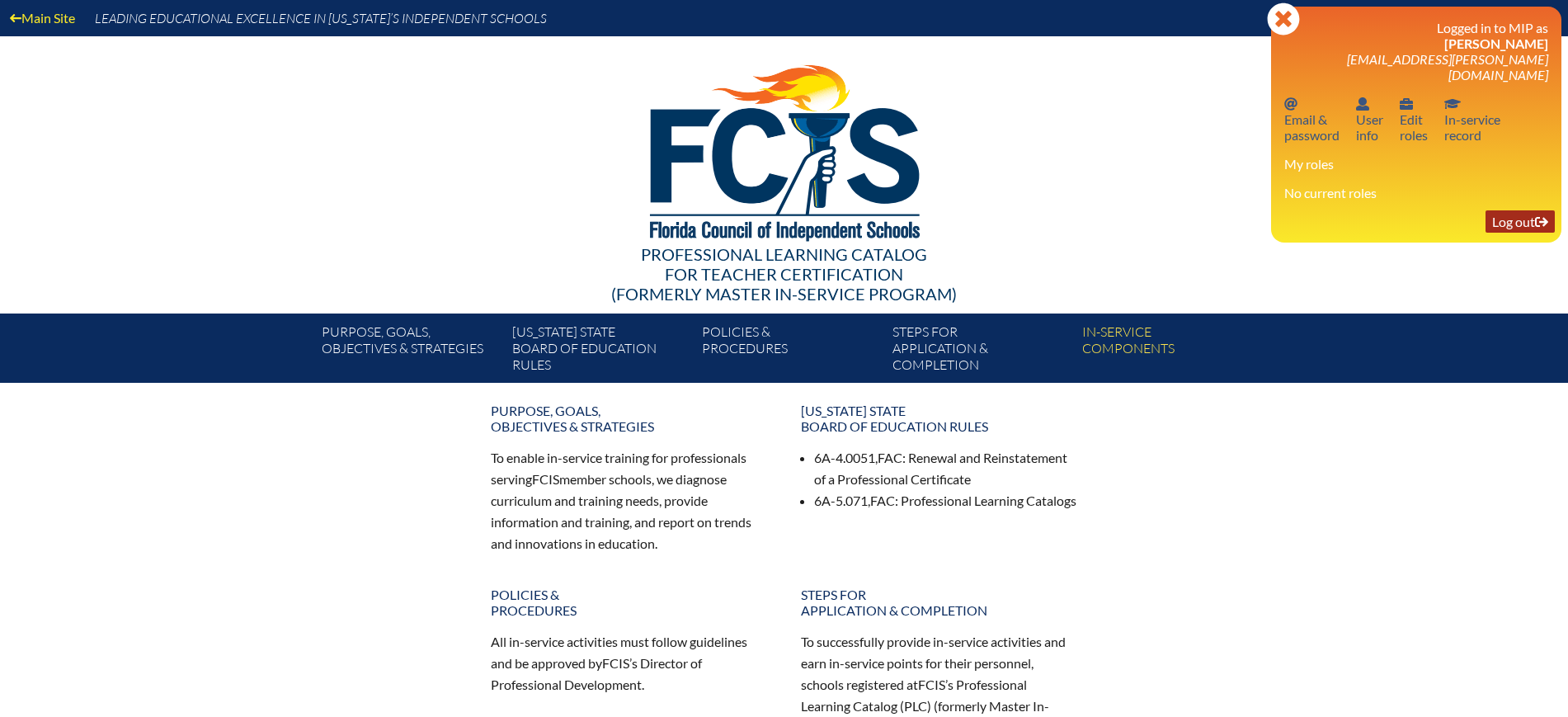
click at [1512, 211] on link "Log out Log out" at bounding box center [1520, 221] width 70 height 23
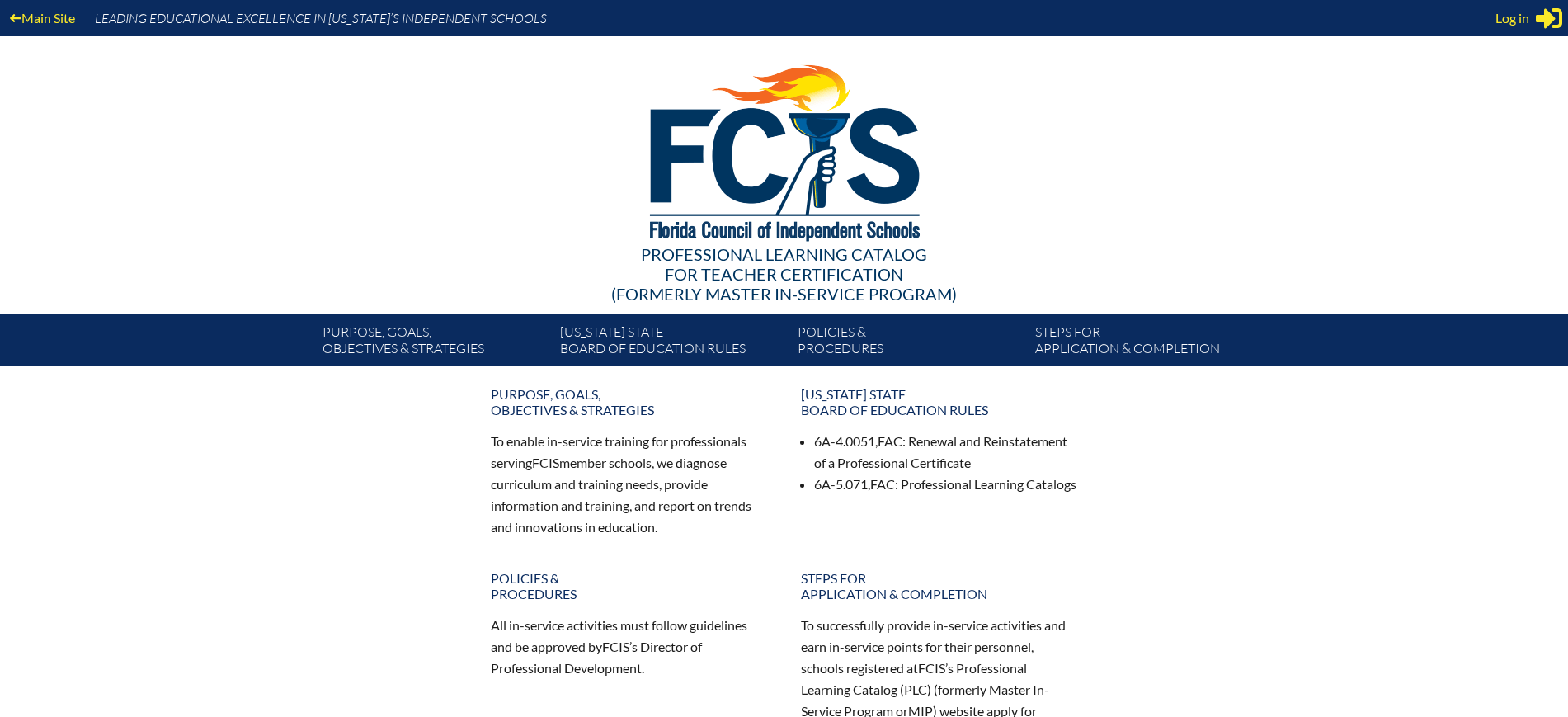
type input "kdanger@fcis.org"
click at [1473, 31] on div "Main Site Leading Educational Excellence in Florida’s Independent Schools" at bounding box center [784, 18] width 1568 height 36
click at [1503, 23] on span "Log in" at bounding box center [1512, 18] width 34 height 20
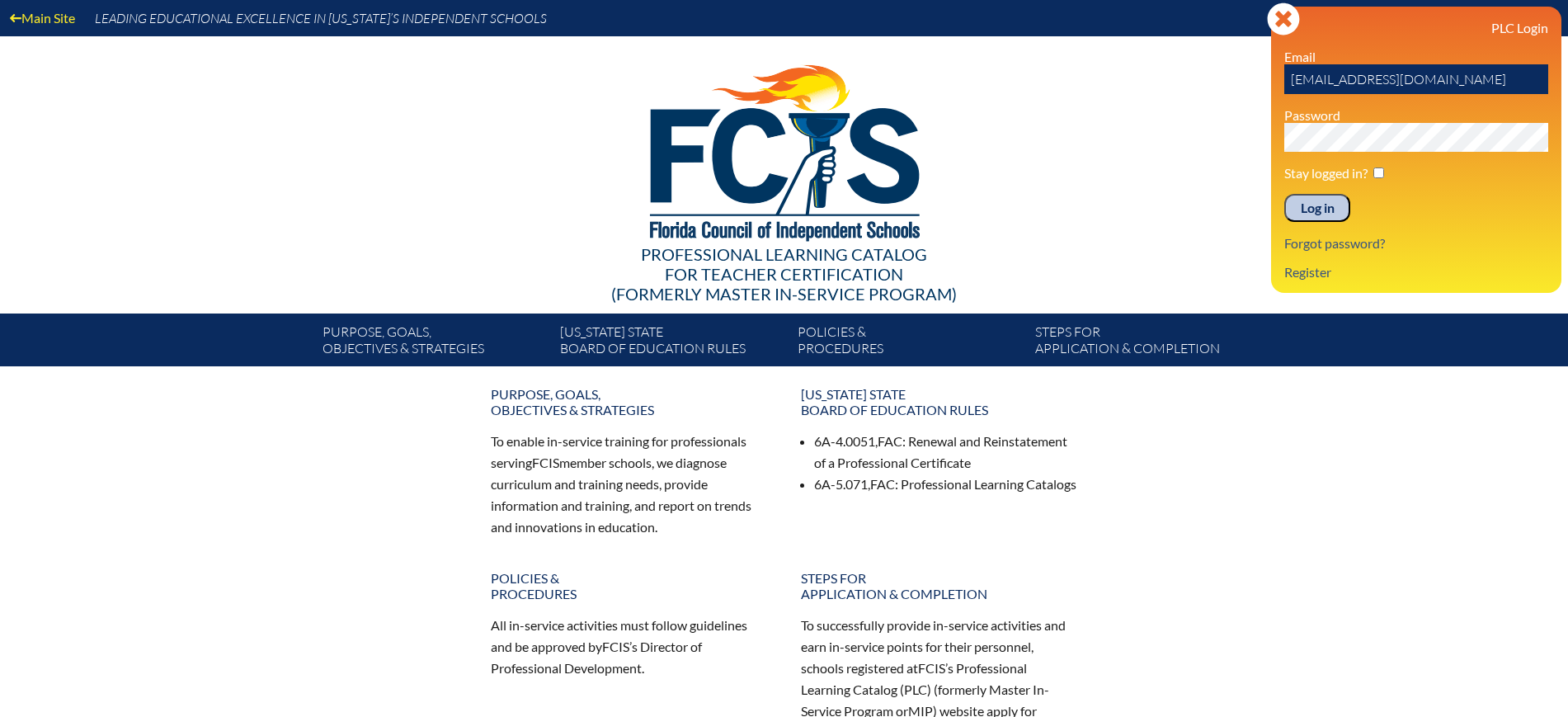
click at [1322, 206] on input "Log in" at bounding box center [1316, 208] width 66 height 28
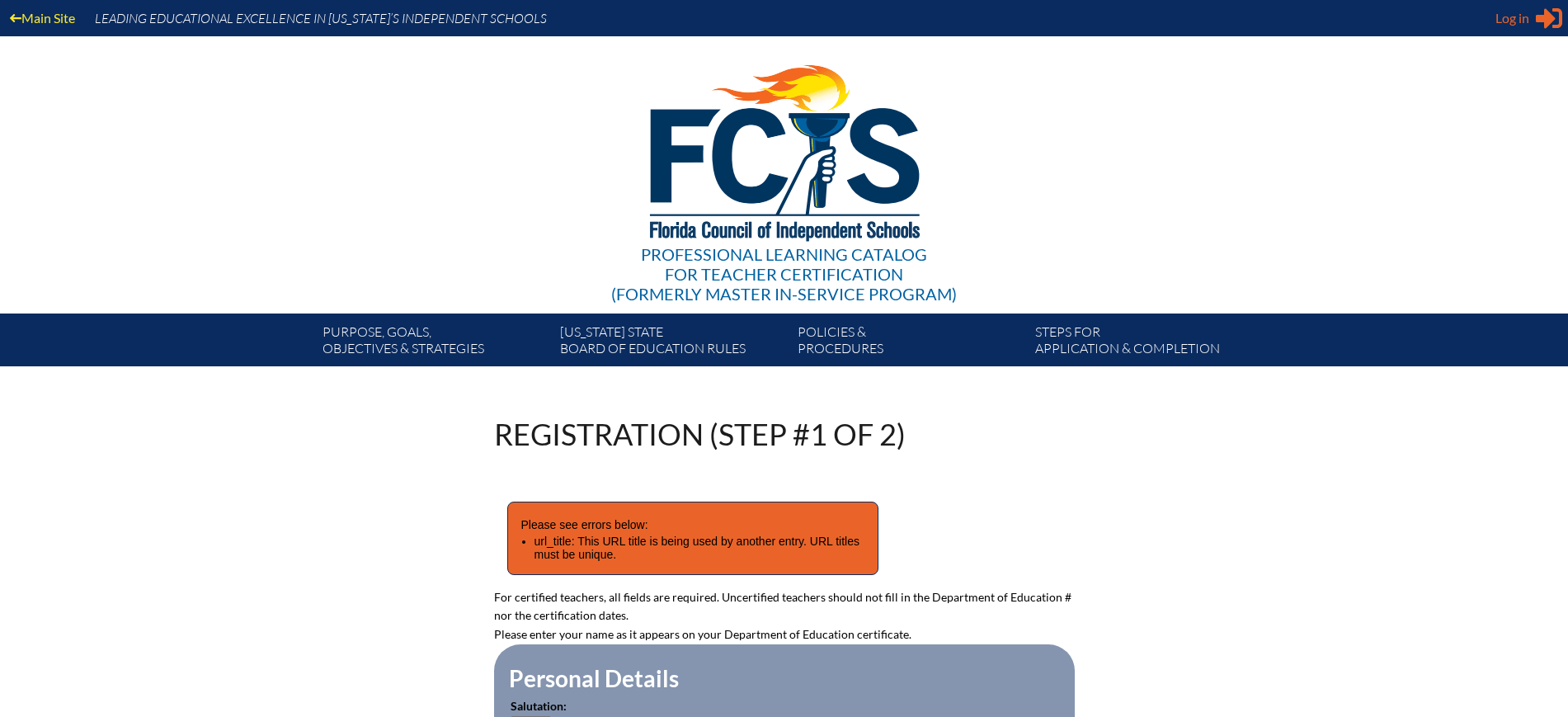
type input "[EMAIL_ADDRESS][DOMAIN_NAME]"
click at [1524, 28] on div "Log in Close Sign in or register" at bounding box center [1529, 18] width 67 height 26
click at [1522, 13] on span "Log in" at bounding box center [1512, 18] width 34 height 20
click at [1515, 17] on span "Log in" at bounding box center [1512, 18] width 34 height 20
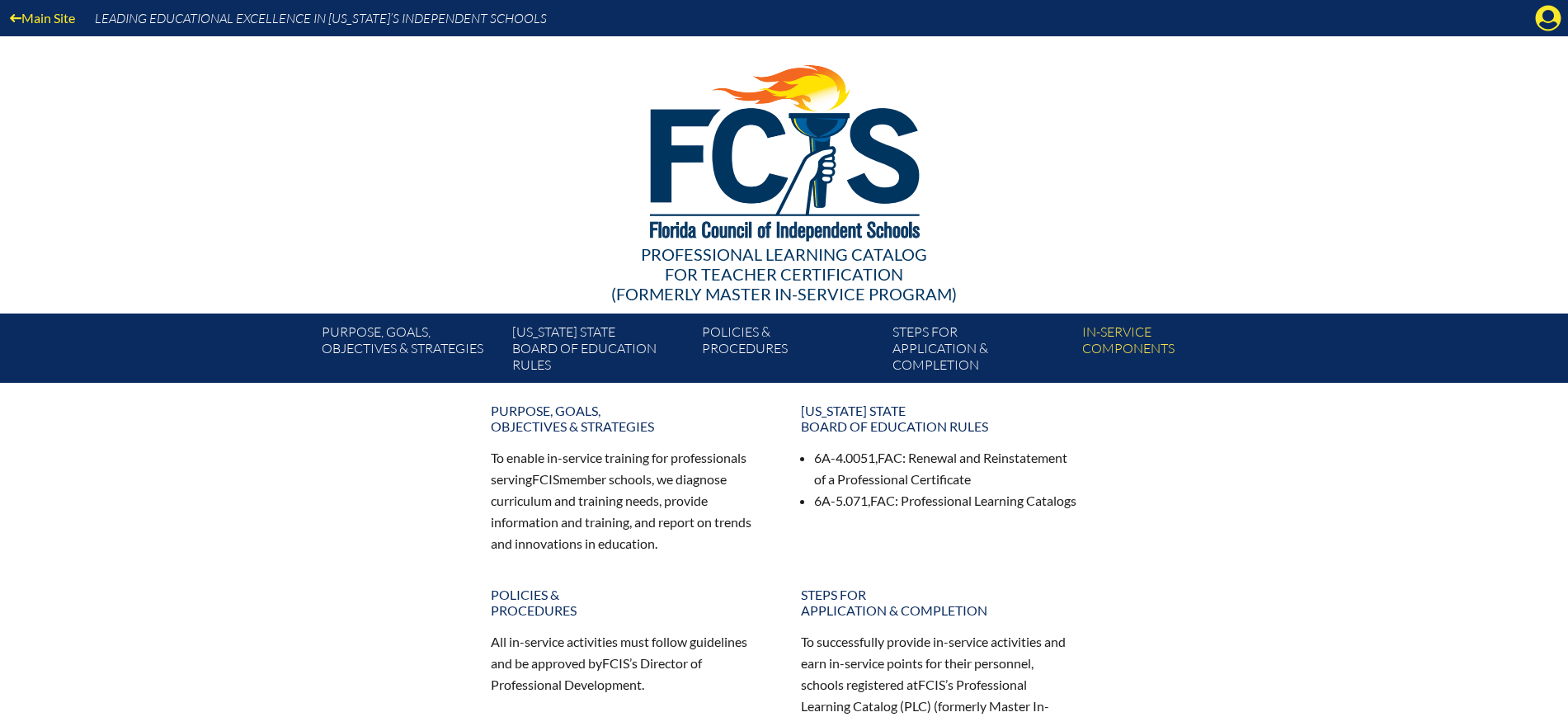
drag, startPoint x: 1544, startPoint y: 21, endPoint x: 1532, endPoint y: 40, distance: 22.5
click at [1544, 21] on icon at bounding box center [1548, 19] width 25 height 25
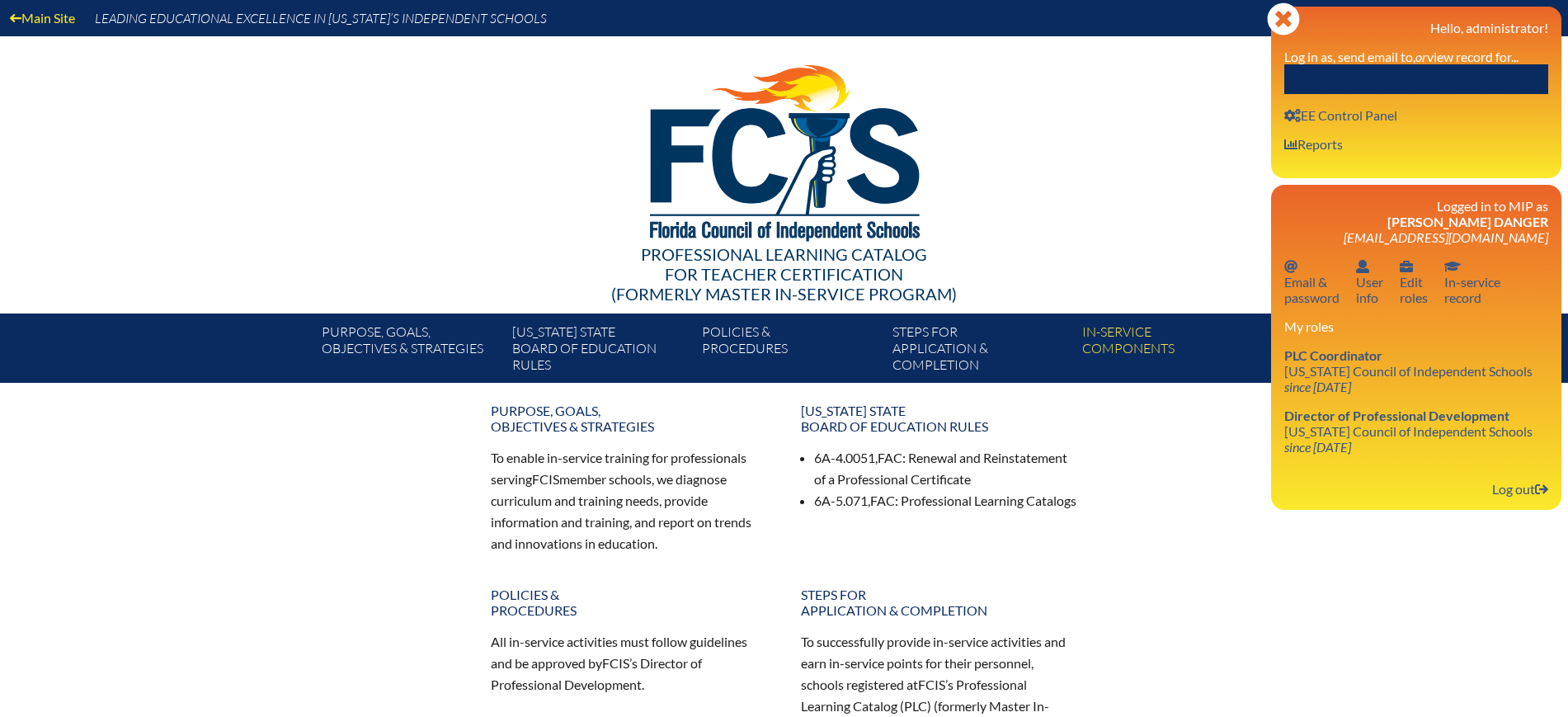
click at [1498, 75] on input "text" at bounding box center [1416, 79] width 264 height 29
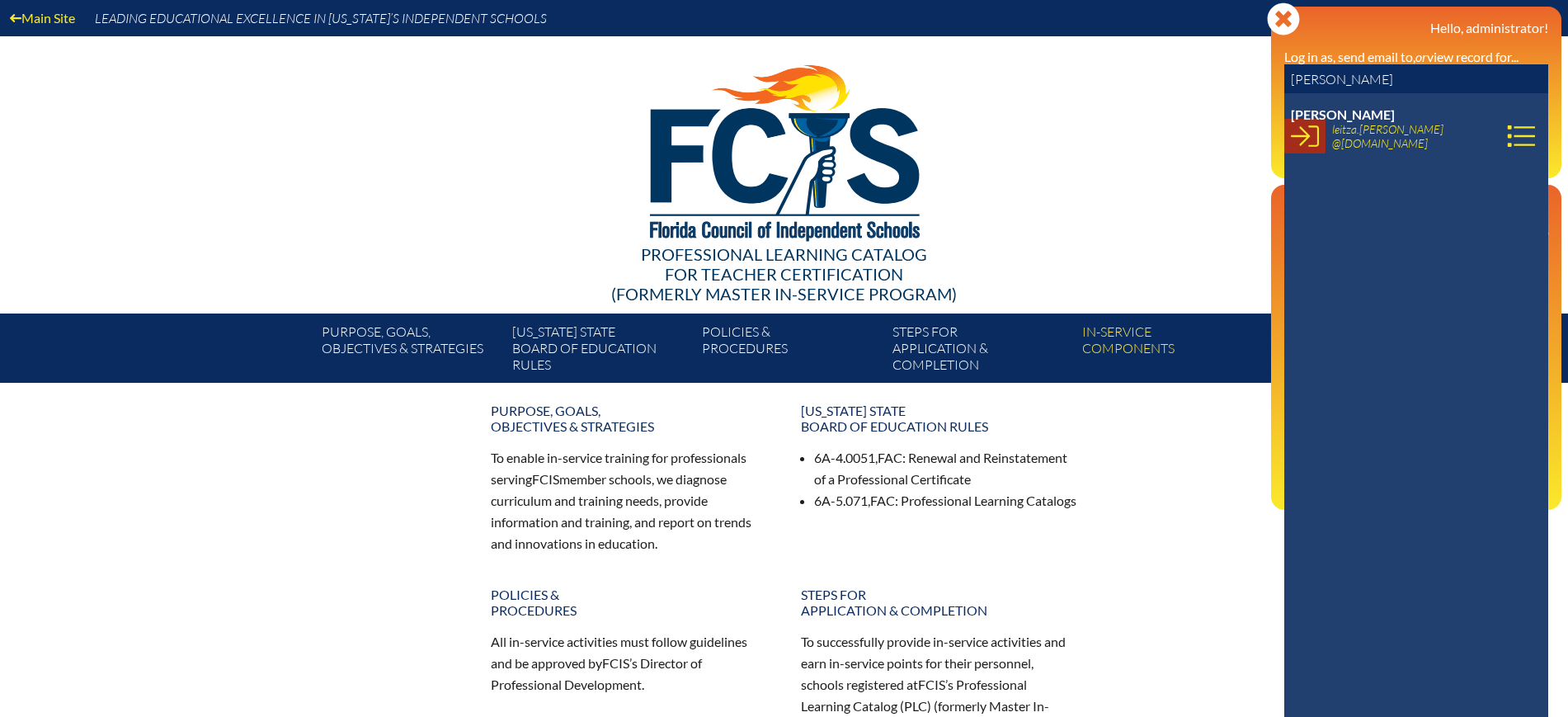
type input "april kell"
click at [1307, 136] on icon at bounding box center [1305, 136] width 28 height 22
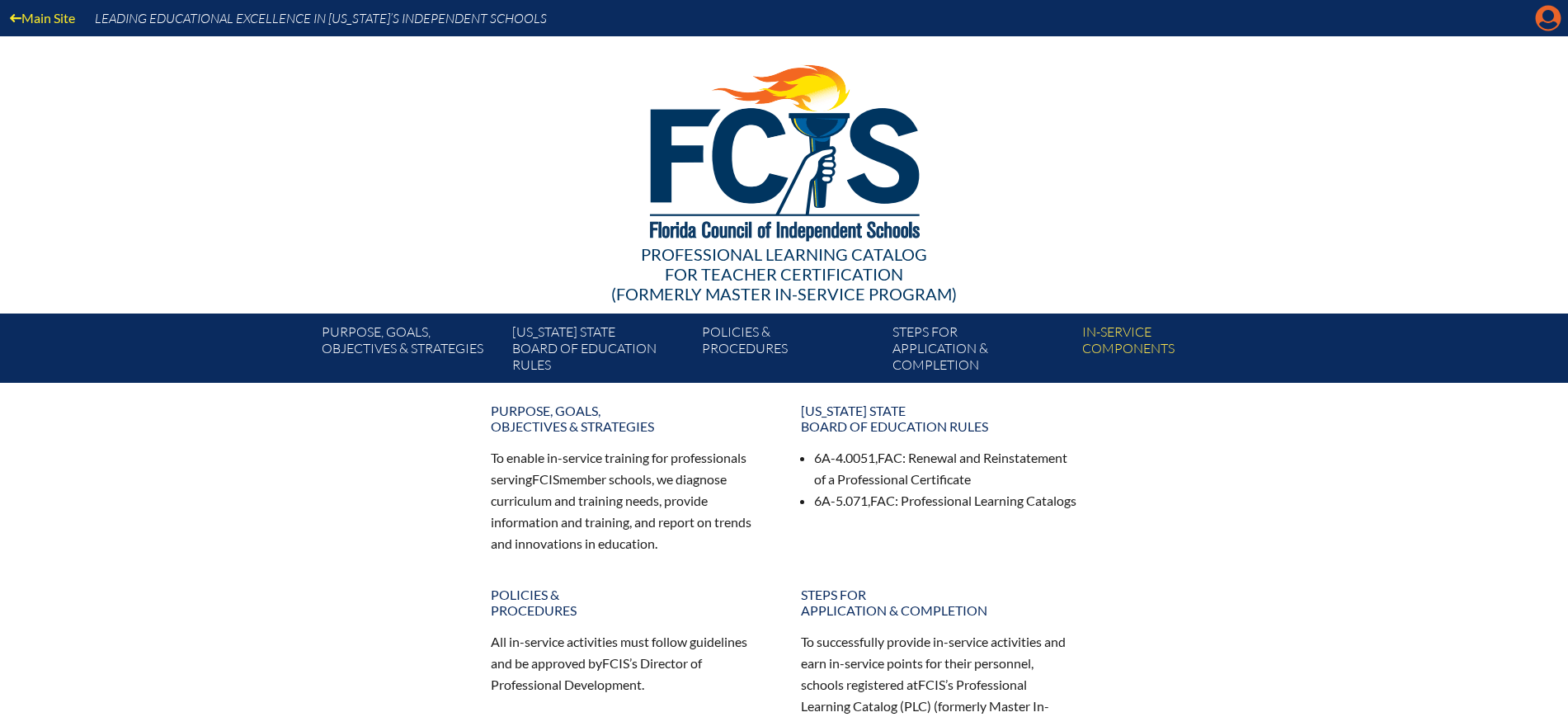
click at [1545, 17] on icon "Manage account" at bounding box center [1547, 18] width 26 height 26
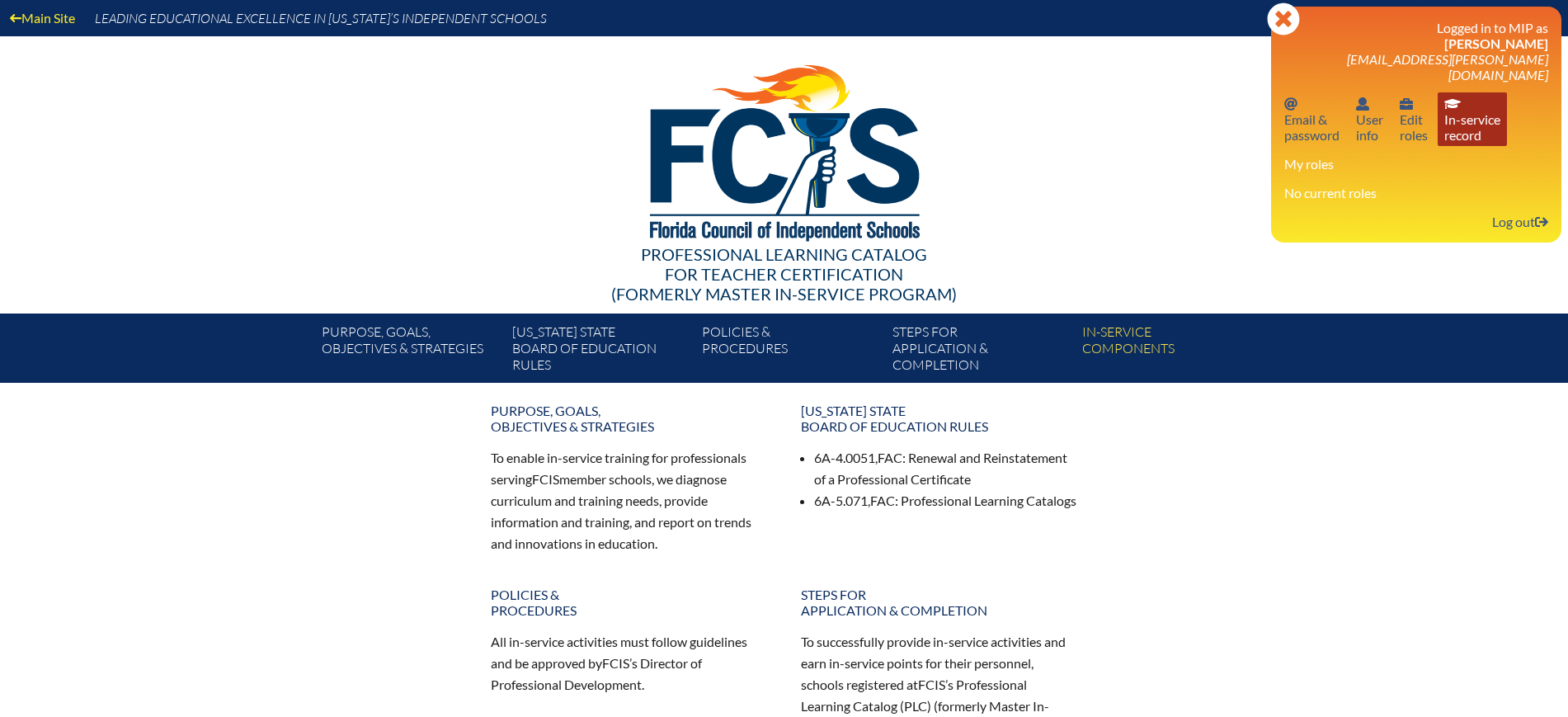
click at [1467, 122] on link "In-service record In-service record" at bounding box center [1472, 119] width 70 height 54
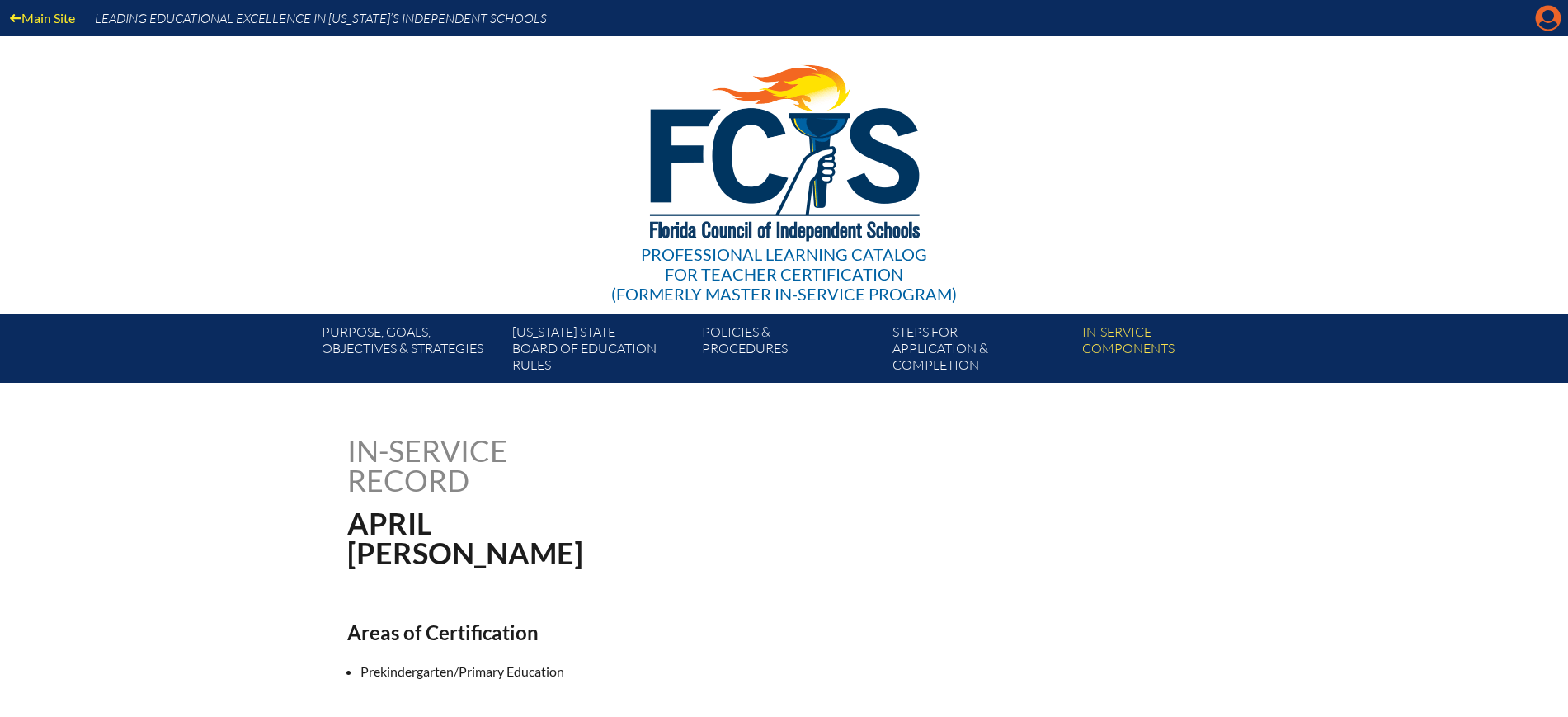
click at [1557, 22] on icon at bounding box center [1548, 19] width 25 height 25
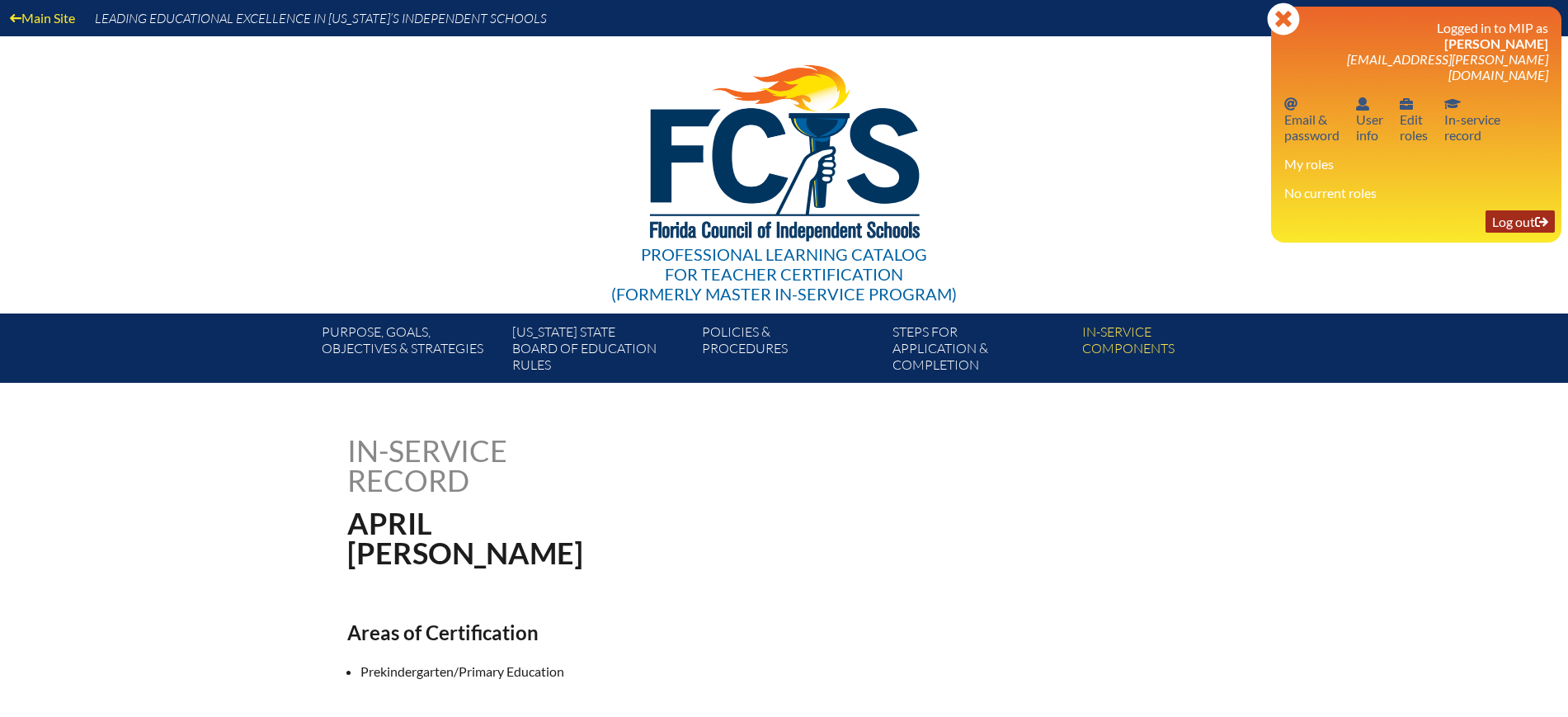
click at [1501, 211] on link "Log out Log out" at bounding box center [1520, 221] width 70 height 23
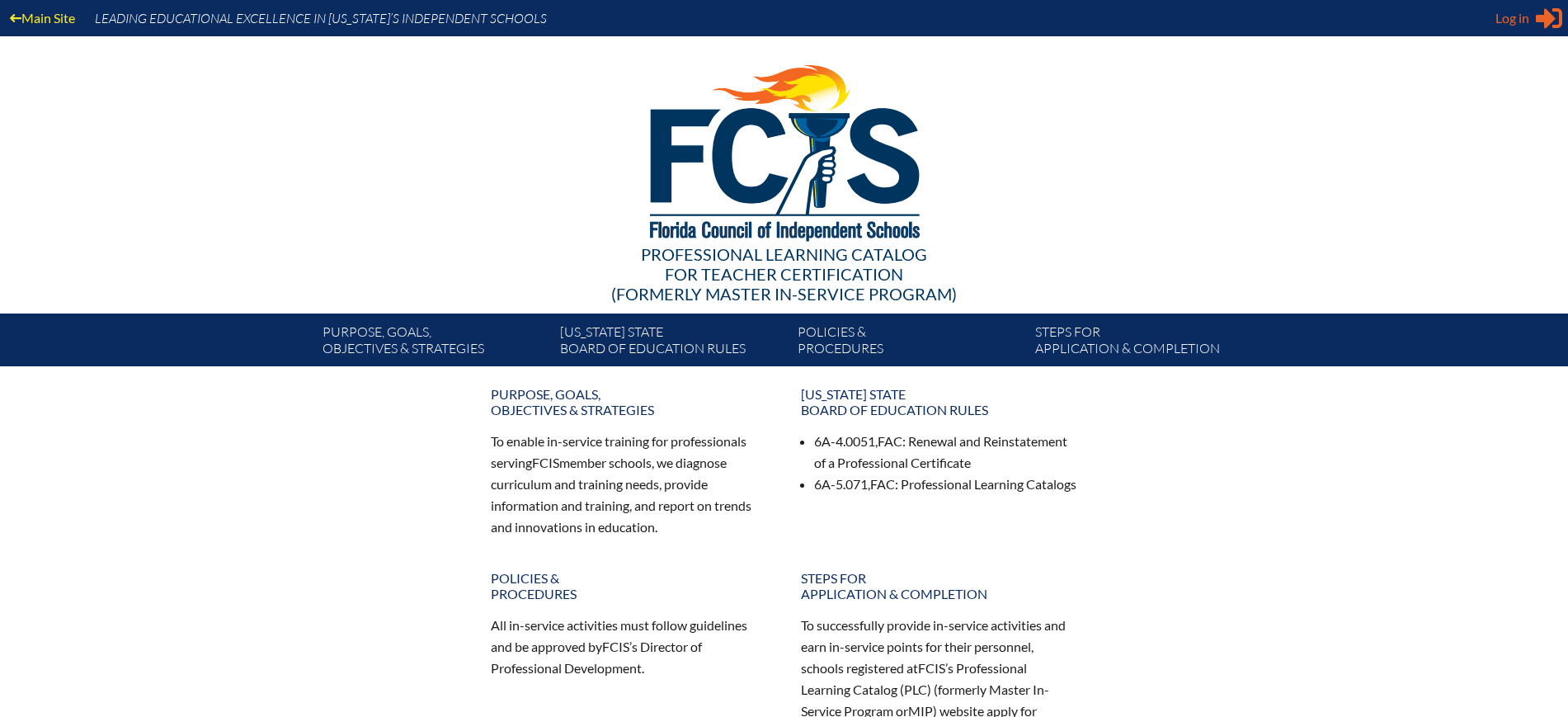
type input "[EMAIL_ADDRESS][DOMAIN_NAME]"
click at [1513, 12] on span "Log in" at bounding box center [1512, 18] width 34 height 20
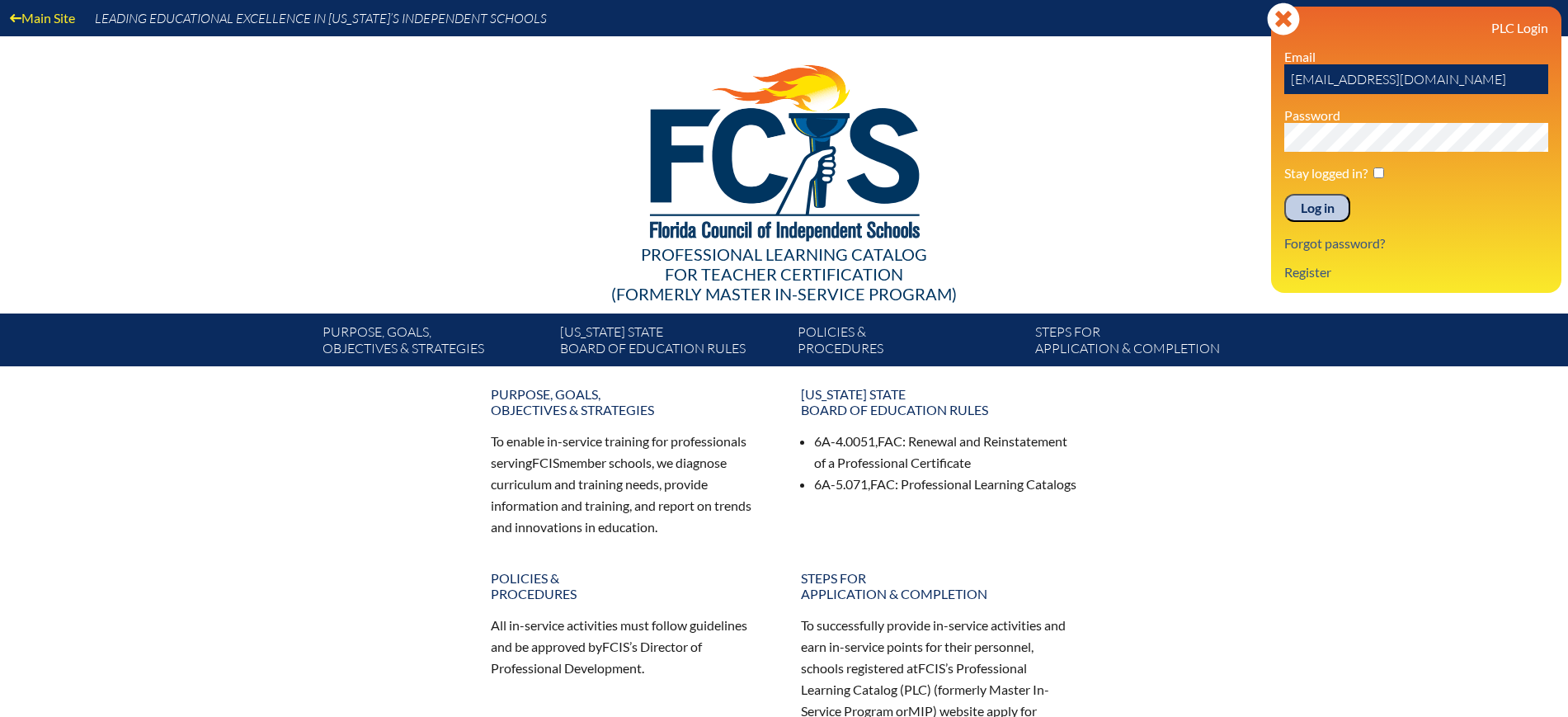
click at [1321, 205] on input "Log in" at bounding box center [1316, 208] width 66 height 28
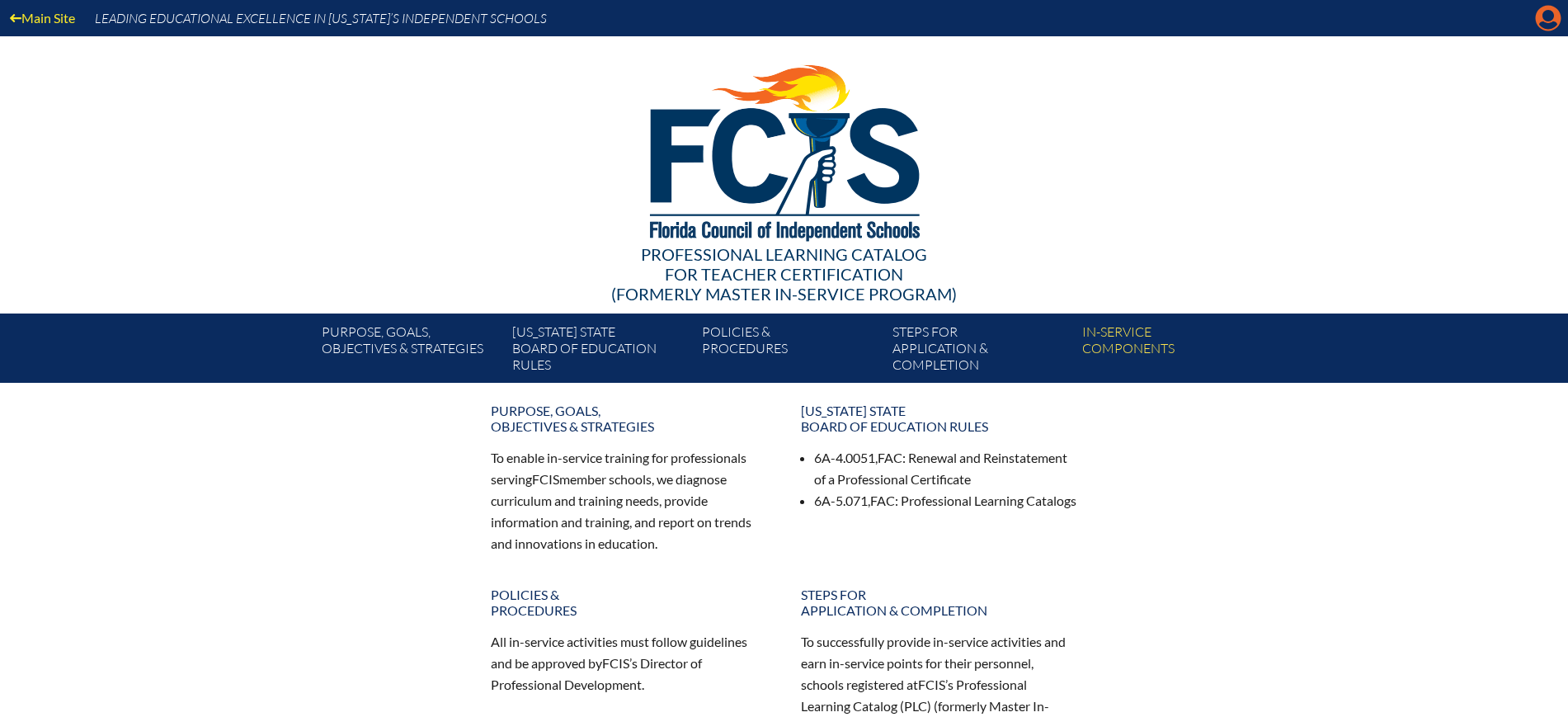
click at [1552, 23] on icon "Manage Account" at bounding box center [1547, 18] width 26 height 26
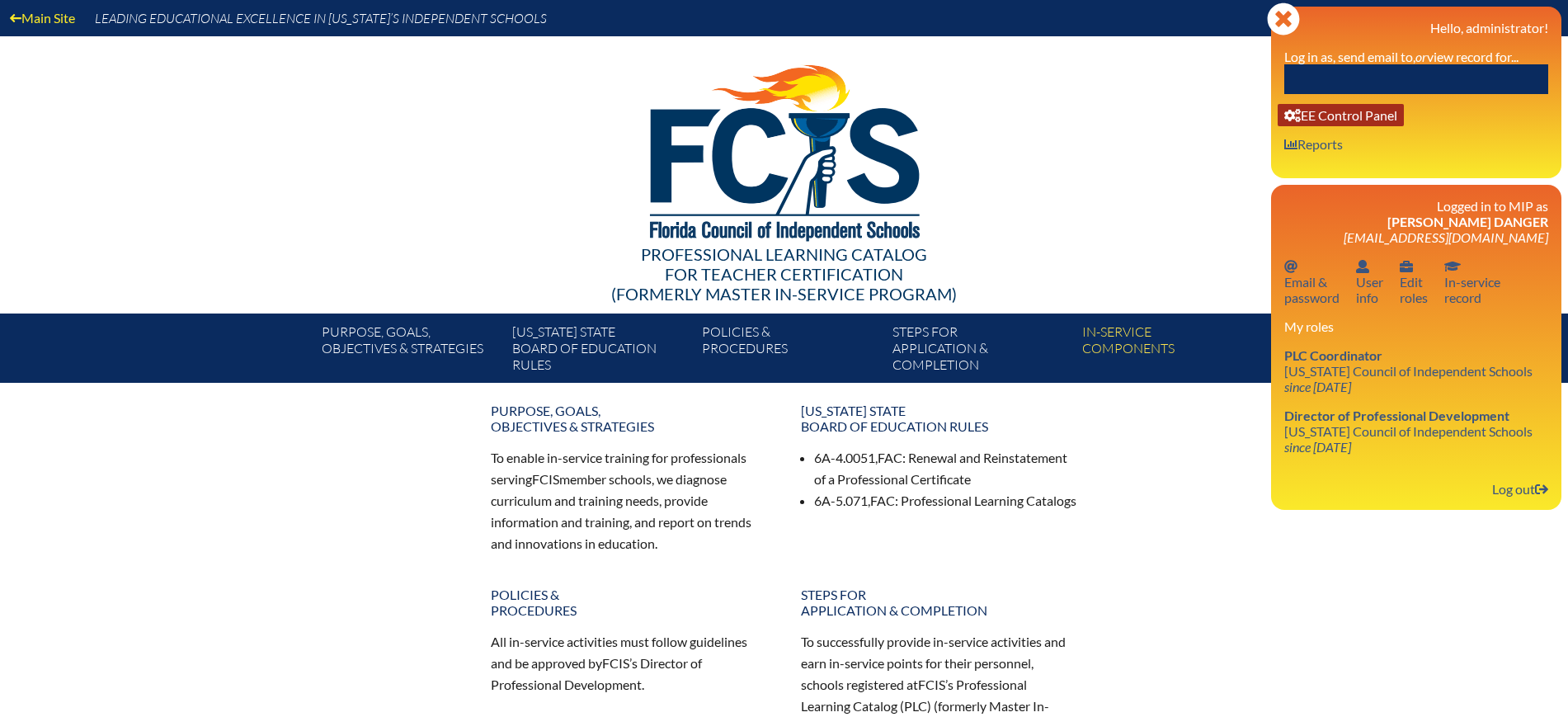
click at [1362, 117] on link "User info EE Control Panel" at bounding box center [1341, 115] width 126 height 23
click at [1337, 67] on input "text" at bounding box center [1416, 79] width 264 height 29
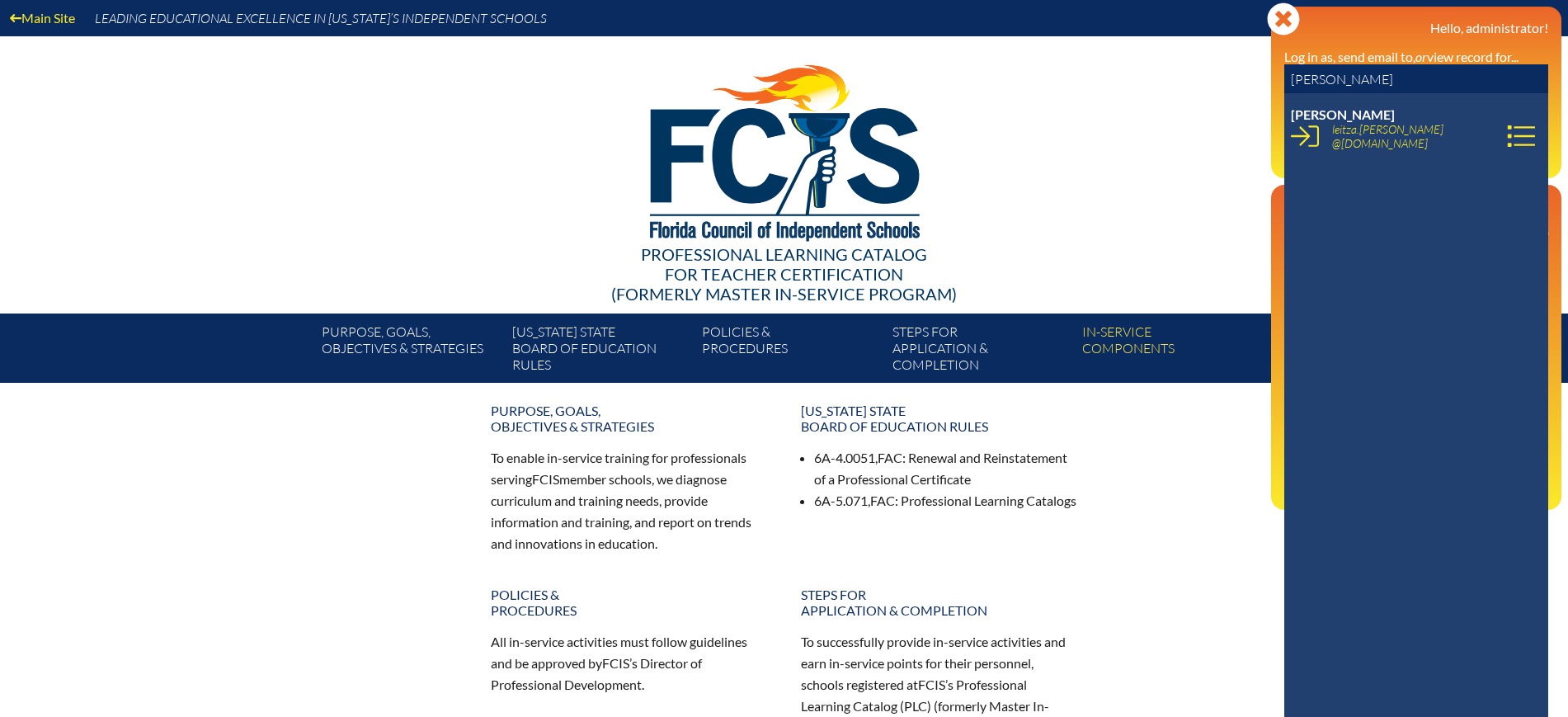
click at [1116, 188] on div at bounding box center [784, 150] width 950 height 227
drag, startPoint x: 1358, startPoint y: 68, endPoint x: 1215, endPoint y: 69, distance: 143.0
click at [1215, 69] on div "Main Site Leading Educational Excellence in [US_STATE]’s Independent Schools Pr…" at bounding box center [784, 191] width 1568 height 383
paste input "[PERSON_NAME][EMAIL_ADDRESS][DOMAIN_NAME]"
type input "[EMAIL_ADDRESS][DOMAIN_NAME]"
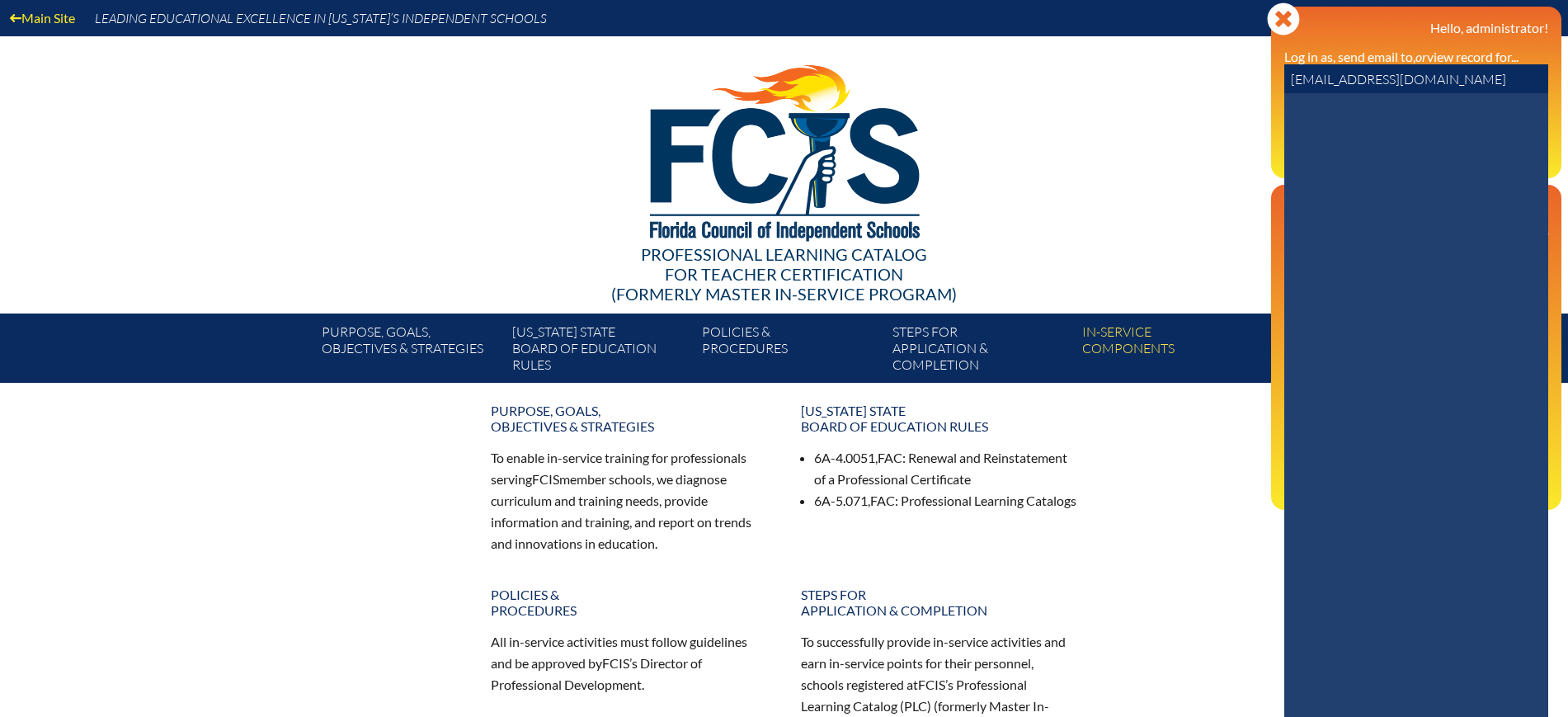
click at [1217, 105] on div at bounding box center [784, 150] width 950 height 227
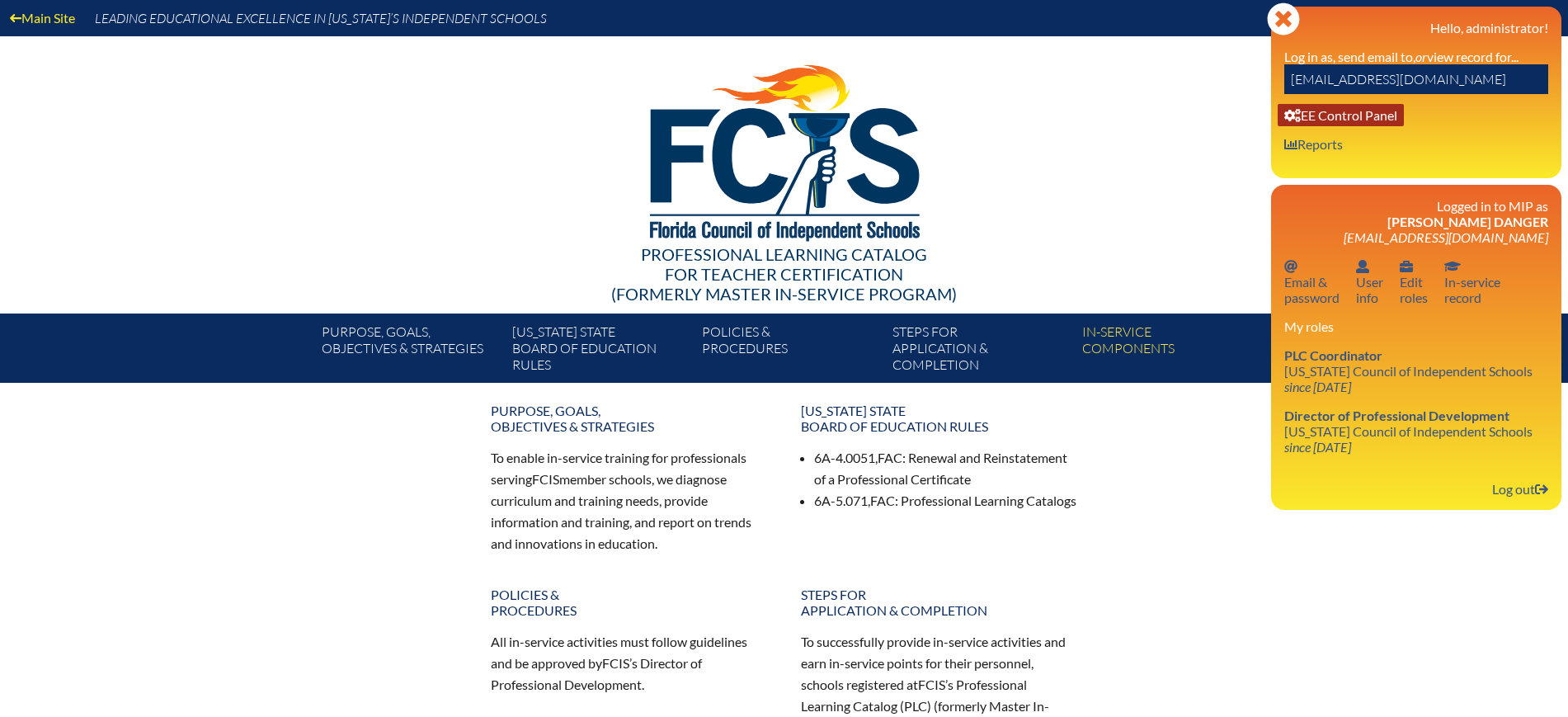
click at [1308, 118] on link "User info EE Control Panel" at bounding box center [1341, 115] width 126 height 23
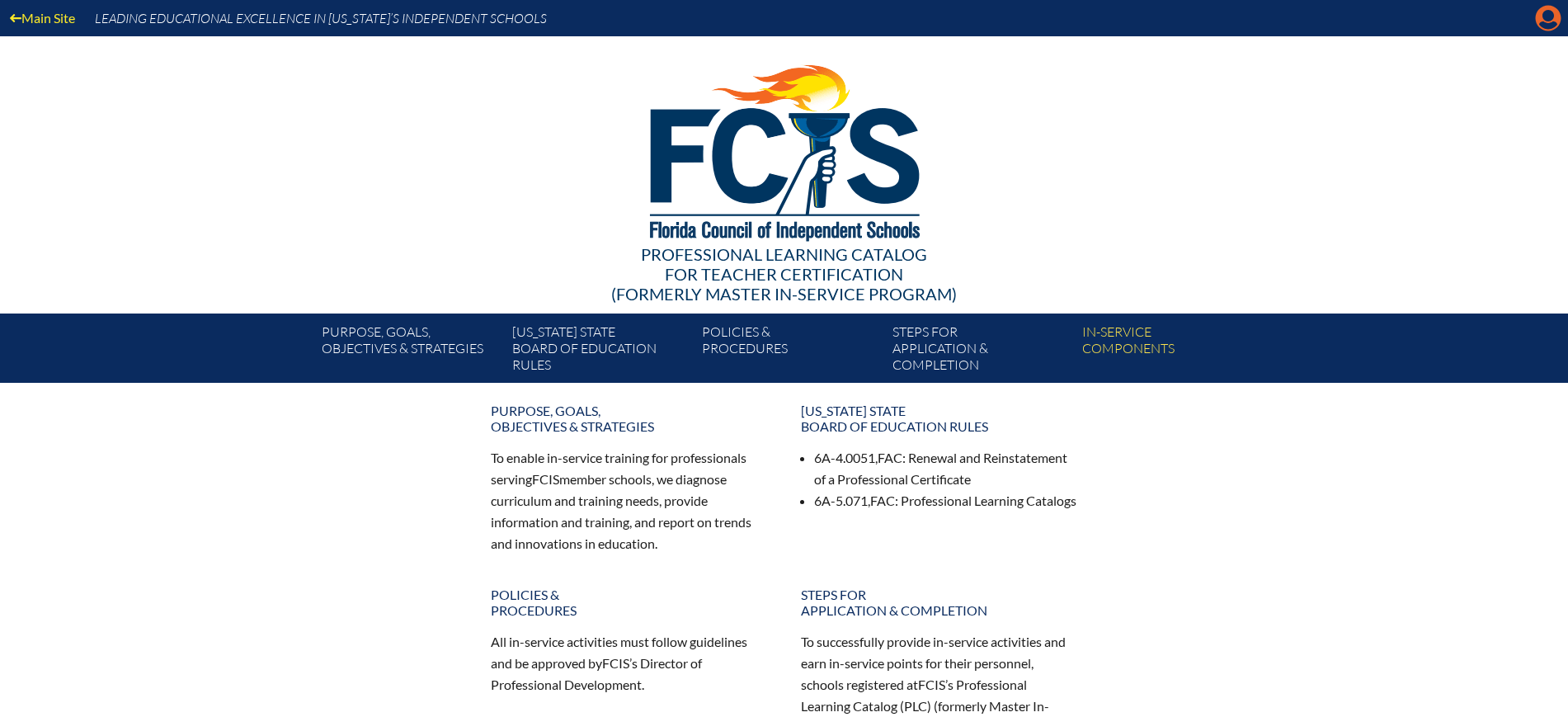
click at [1546, 16] on icon "Manage Account" at bounding box center [1547, 18] width 26 height 26
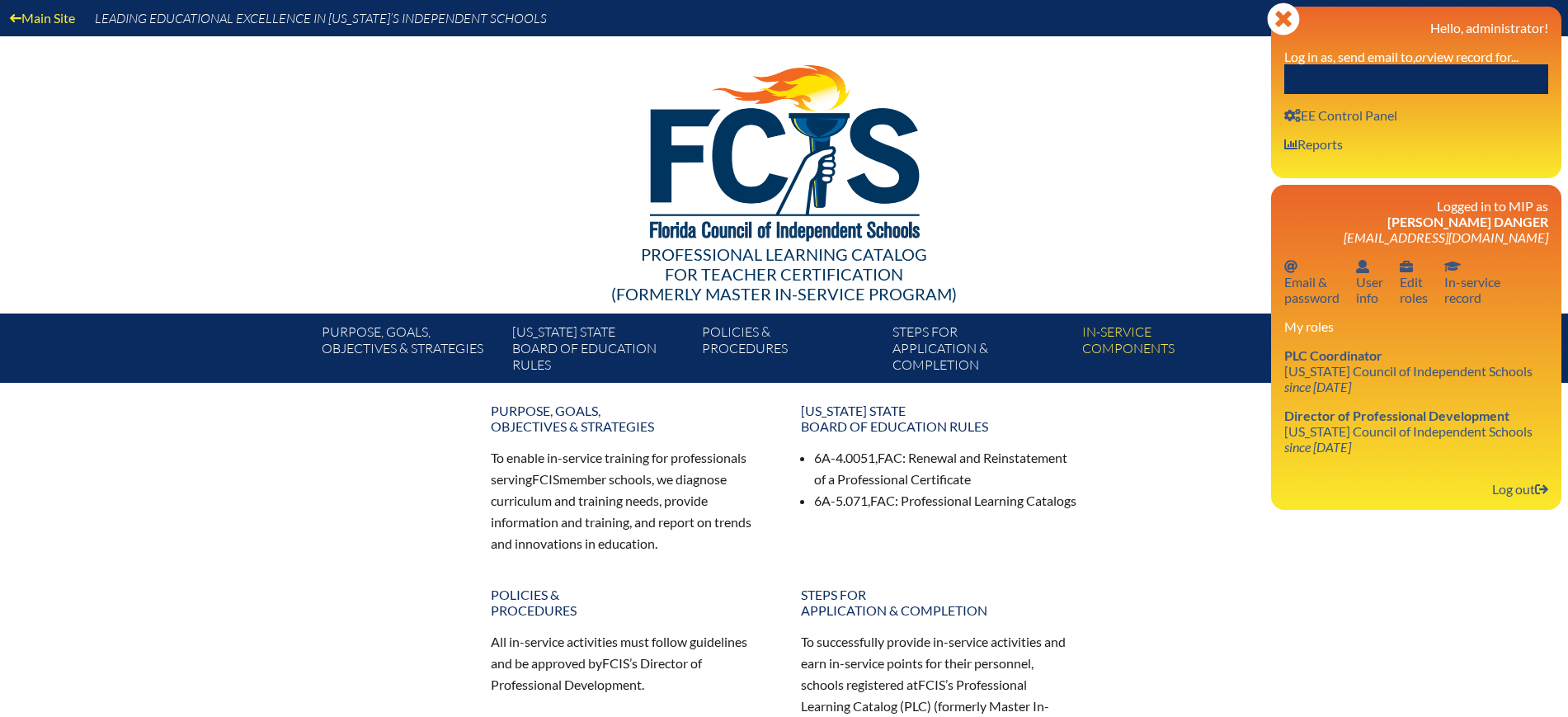
click at [1493, 69] on input "text" at bounding box center [1416, 79] width 264 height 29
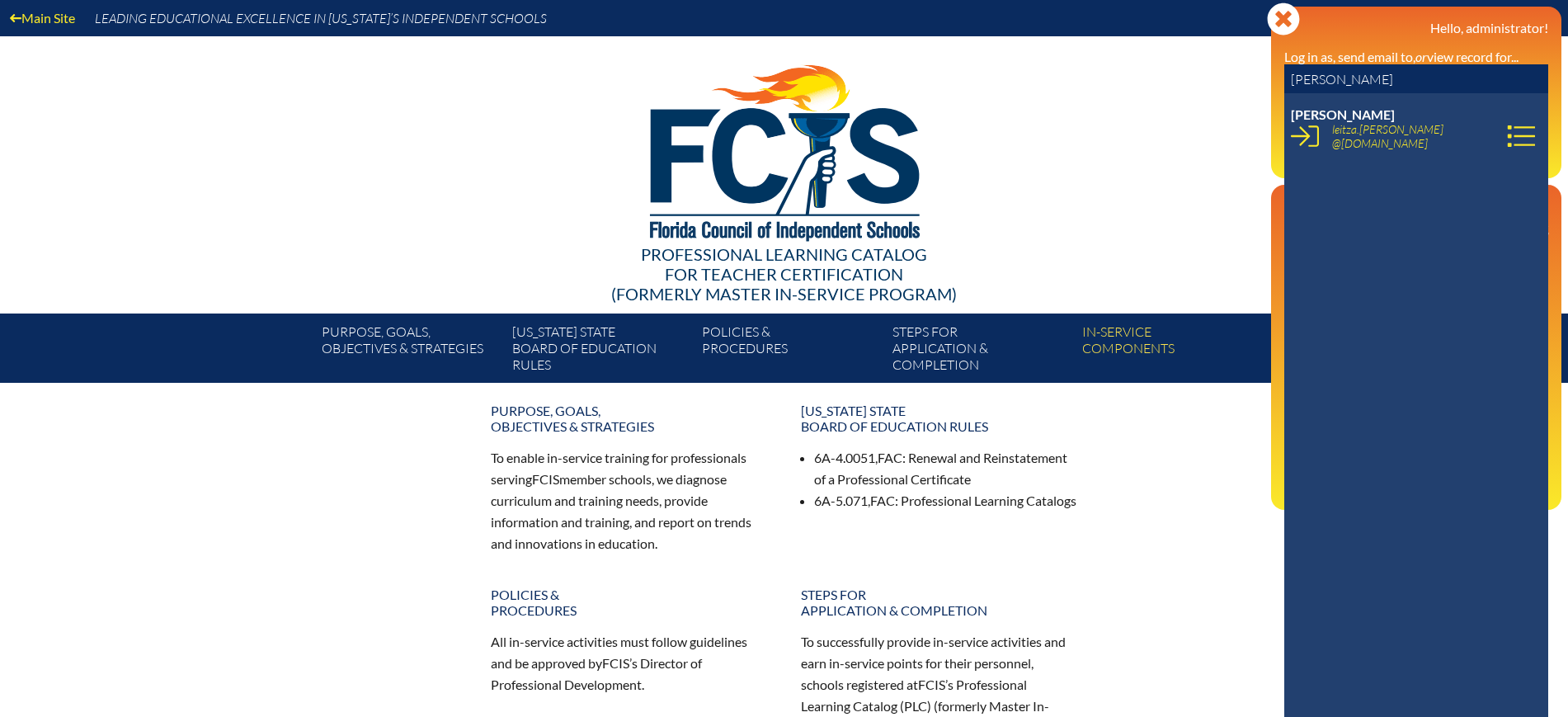
type input "april kellogg"
